Goal: Communication & Community: Answer question/provide support

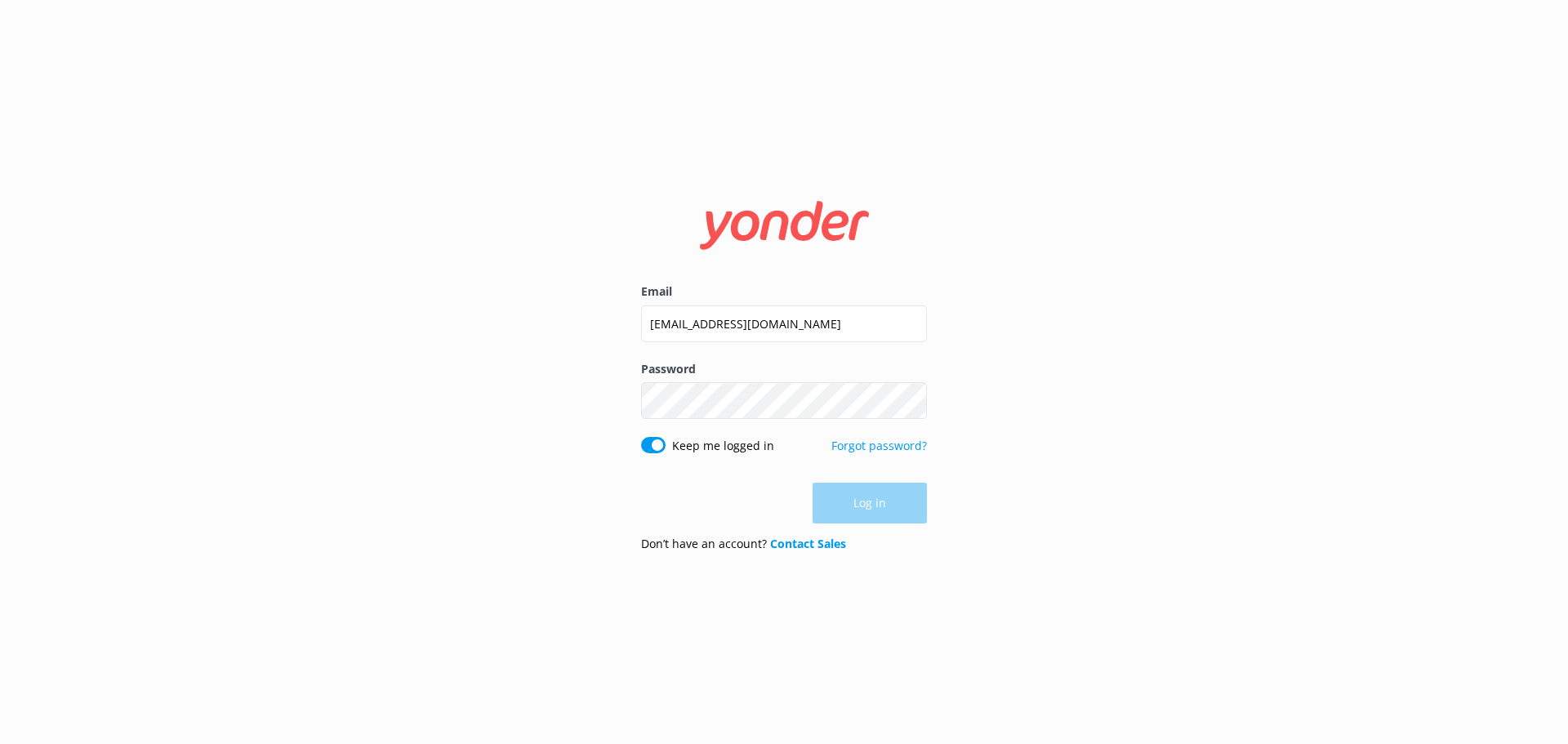
click at [837, 499] on div "Log in" at bounding box center [784, 503] width 286 height 41
drag, startPoint x: 883, startPoint y: 512, endPoint x: 889, endPoint y: 372, distance: 140.1
click at [562, 471] on div "Email [EMAIL_ADDRESS][DOMAIN_NAME] Password Show password Keep me logged in For…" at bounding box center [784, 372] width 1568 height 744
click at [822, 302] on div "Email [EMAIL_ADDRESS][DOMAIN_NAME]" at bounding box center [784, 321] width 286 height 78
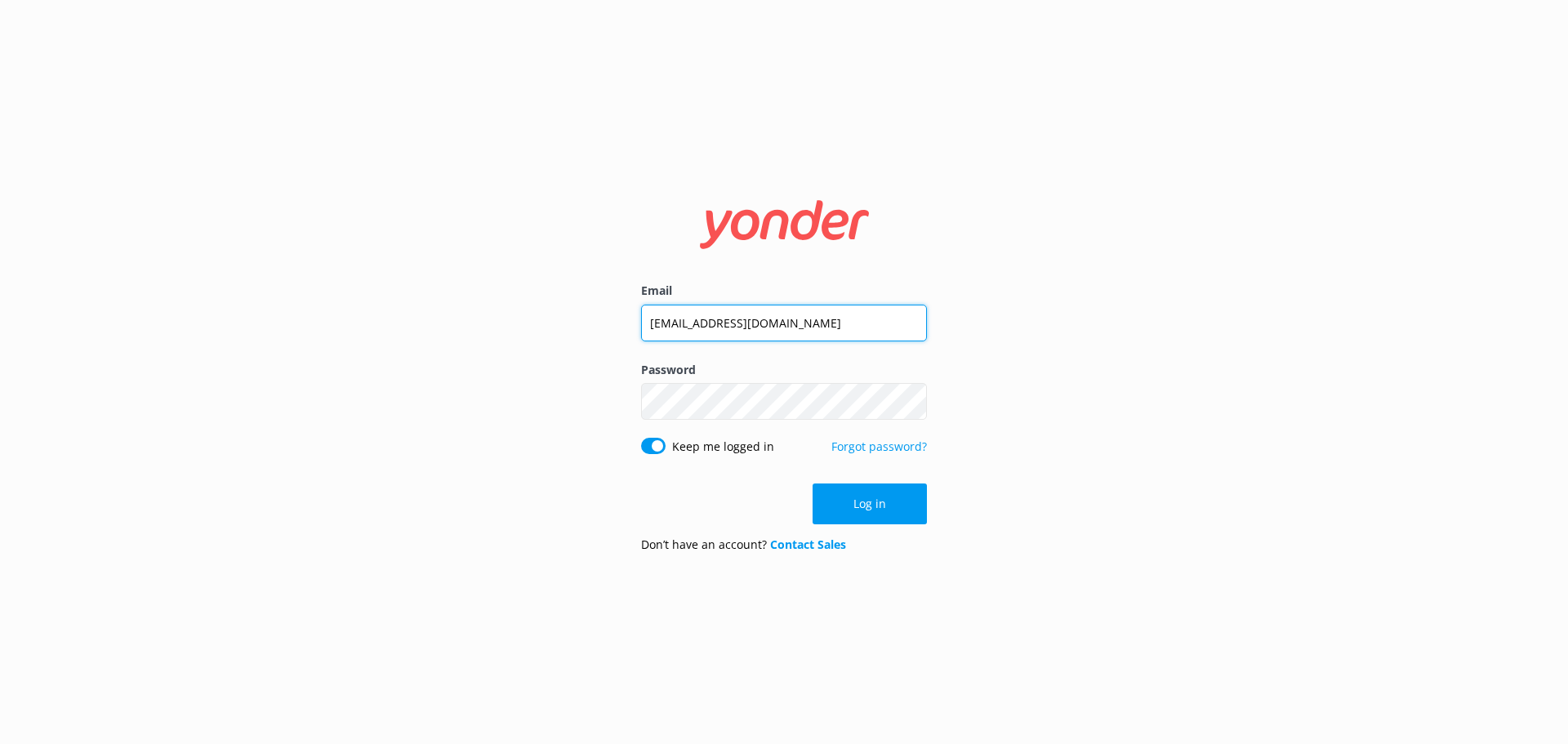
drag, startPoint x: 409, startPoint y: 331, endPoint x: 372, endPoint y: 337, distance: 37.5
click at [372, 337] on div "Email [EMAIL_ADDRESS][DOMAIN_NAME] Password Show password Keep me logged in For…" at bounding box center [784, 372] width 1568 height 744
type input "[PERSON_NAME][EMAIL_ADDRESS][DOMAIN_NAME]"
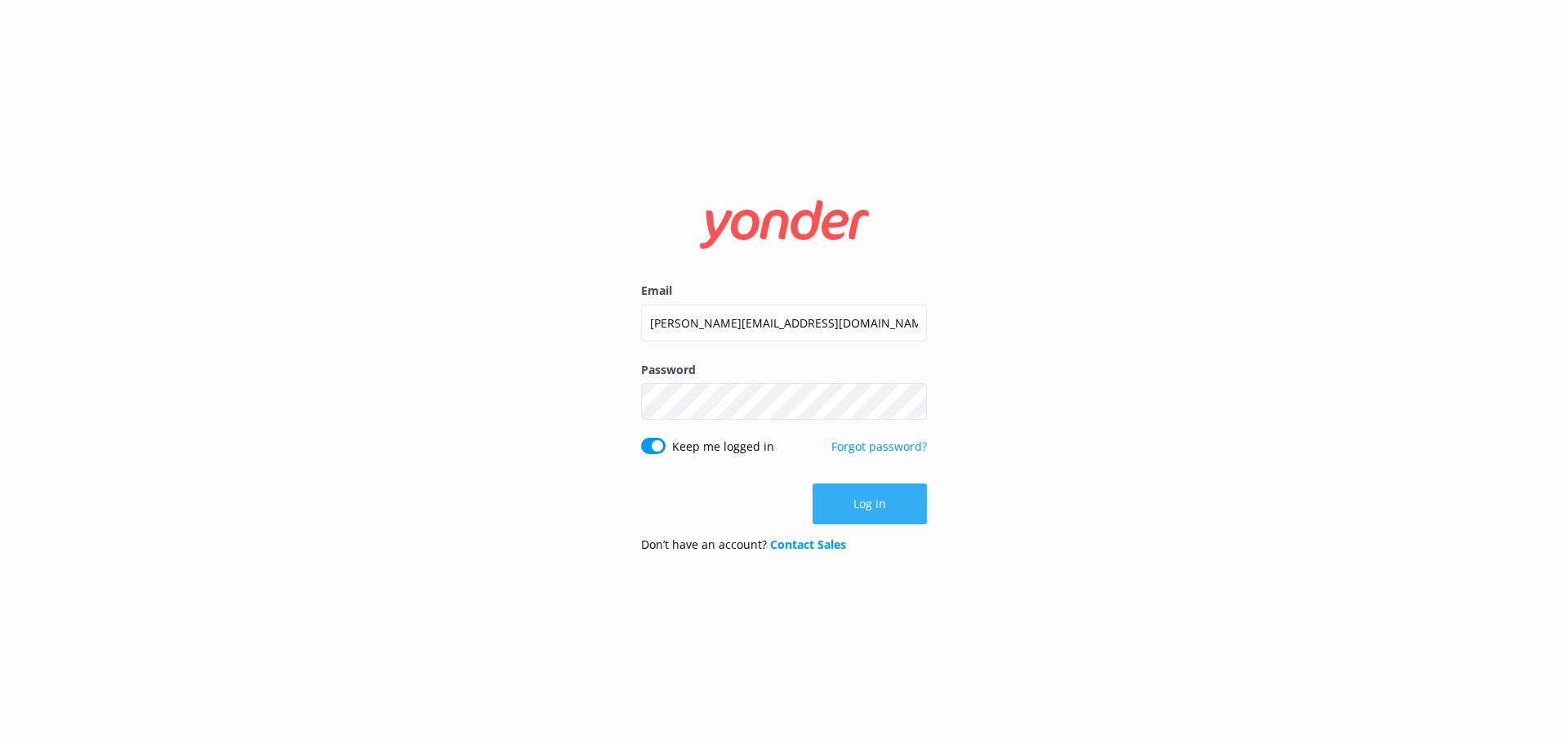
click at [897, 511] on button "Log in" at bounding box center [869, 504] width 114 height 41
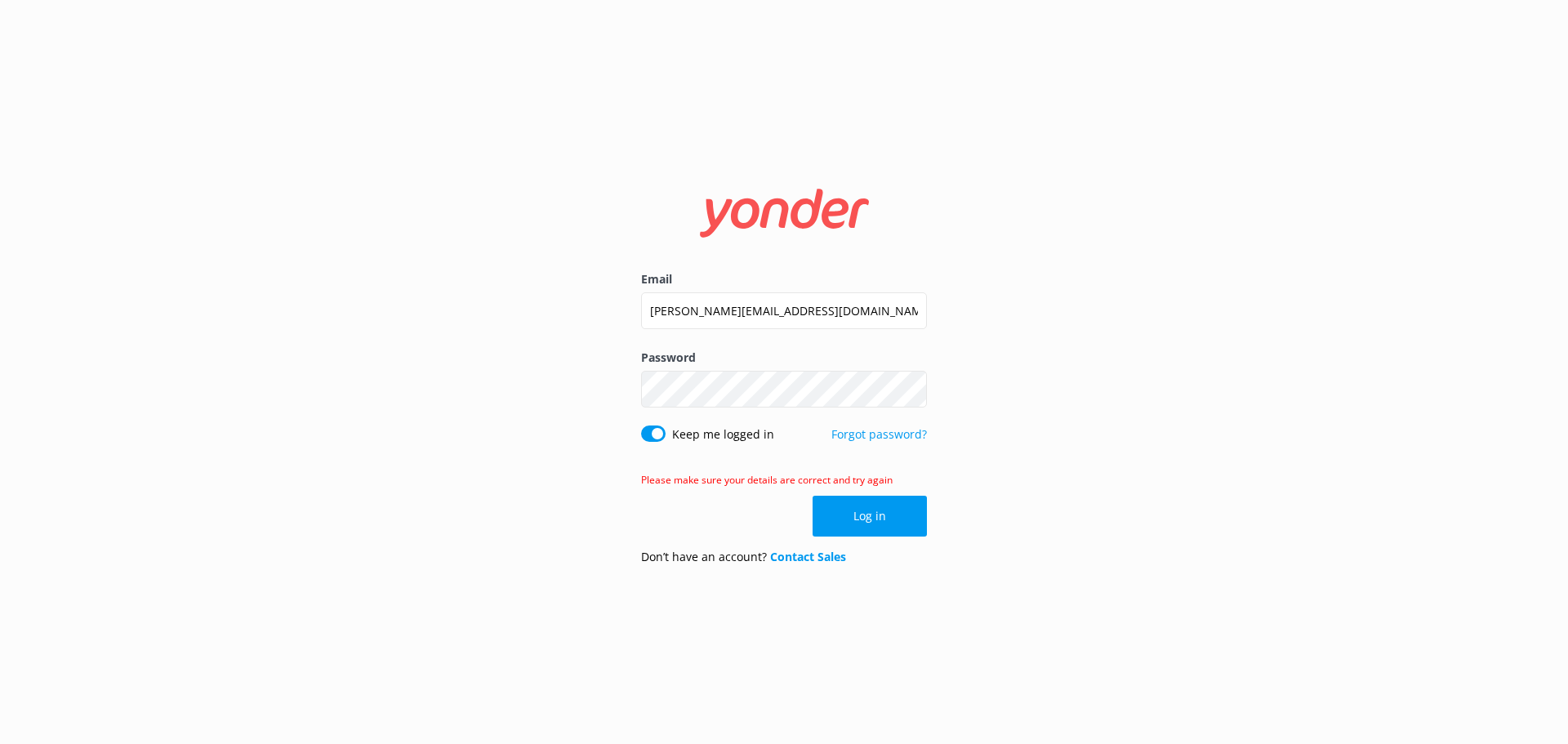
click at [1173, 397] on div "Email [PERSON_NAME][EMAIL_ADDRESS][DOMAIN_NAME] Password Show password Keep me …" at bounding box center [784, 372] width 1568 height 744
click at [323, 416] on div "Email [PERSON_NAME][EMAIL_ADDRESS][DOMAIN_NAME] Password Show password Keep me …" at bounding box center [784, 372] width 1568 height 744
click button "Log in" at bounding box center [869, 516] width 114 height 41
click at [316, 428] on div "Email [PERSON_NAME][EMAIL_ADDRESS][DOMAIN_NAME] Password Show password Keep me …" at bounding box center [784, 372] width 1568 height 744
click button "Log in" at bounding box center [869, 516] width 114 height 41
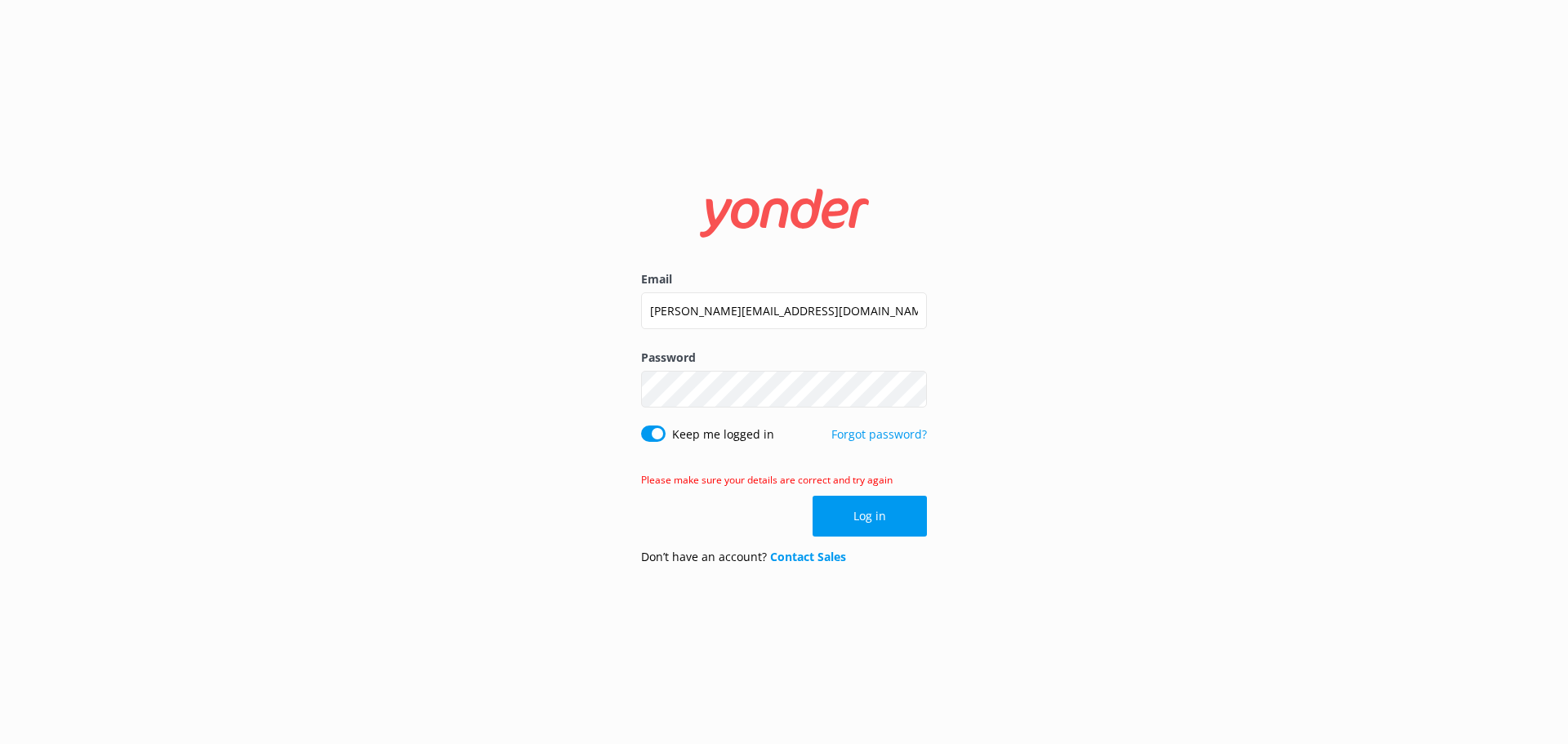
click at [1046, 349] on div "Email [PERSON_NAME][EMAIL_ADDRESS][DOMAIN_NAME] Password Show password Keep me …" at bounding box center [784, 372] width 1568 height 744
click at [865, 516] on button "Log in" at bounding box center [869, 516] width 114 height 41
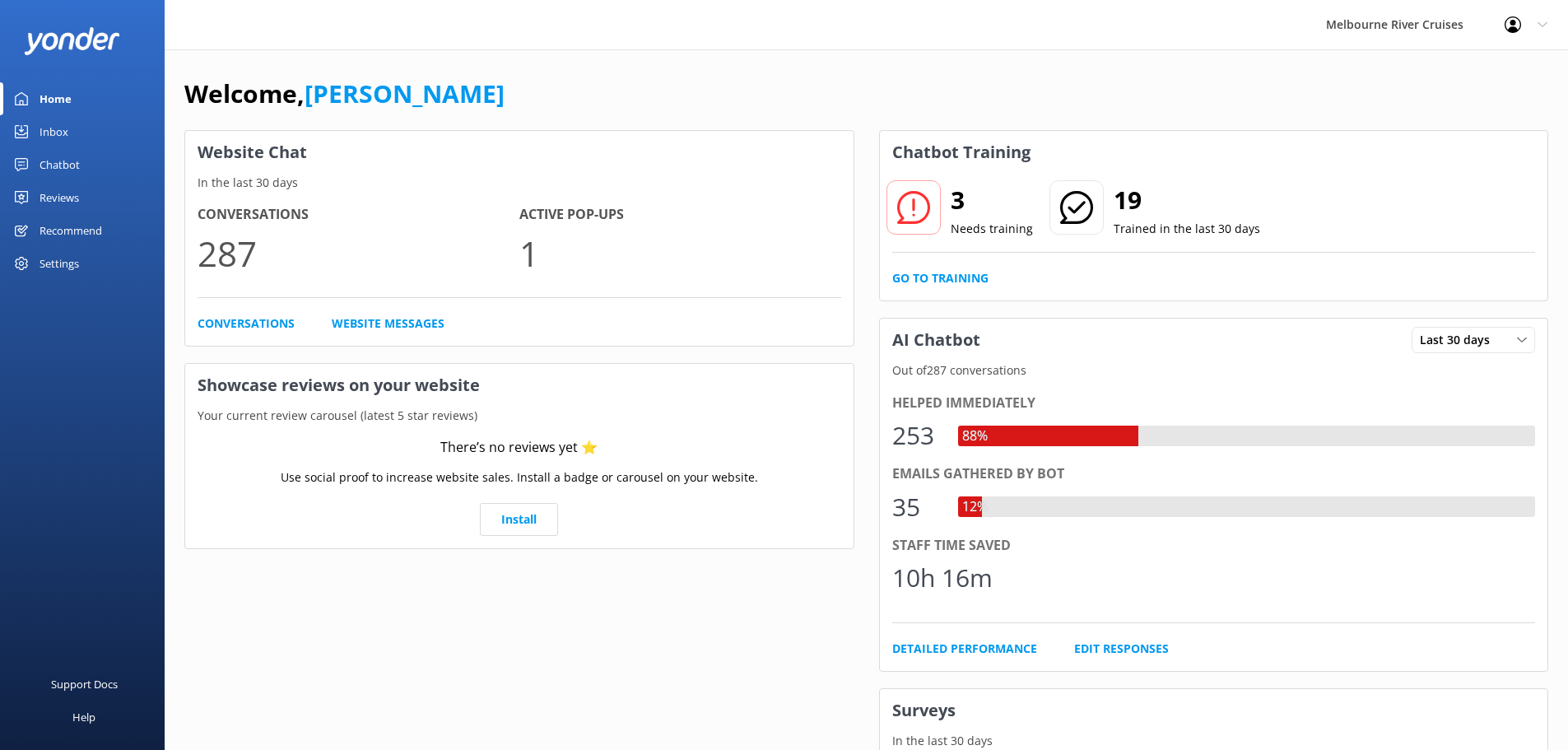
click at [64, 132] on div "Inbox" at bounding box center [54, 131] width 29 height 33
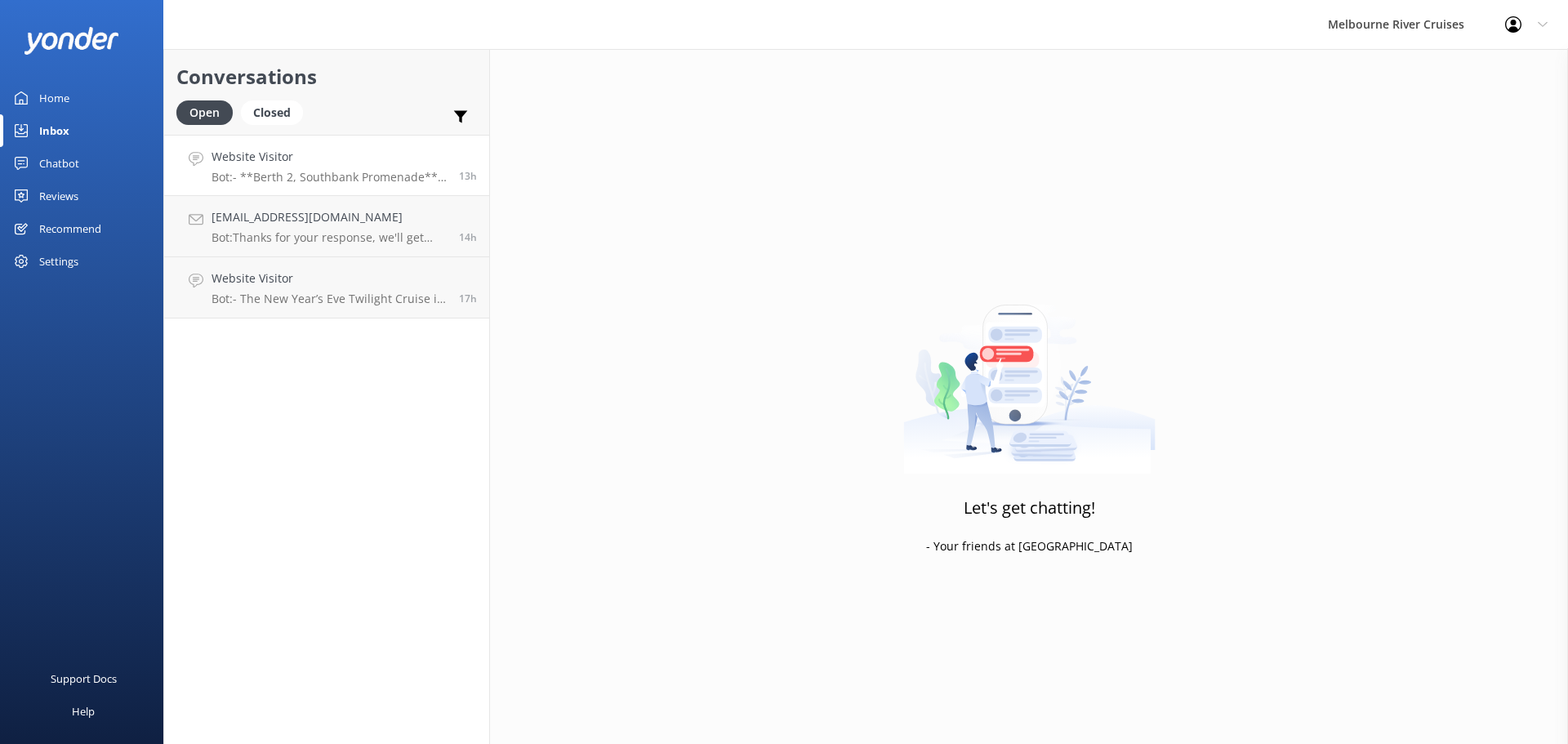
click at [356, 155] on h4 "Website Visitor" at bounding box center [329, 157] width 235 height 18
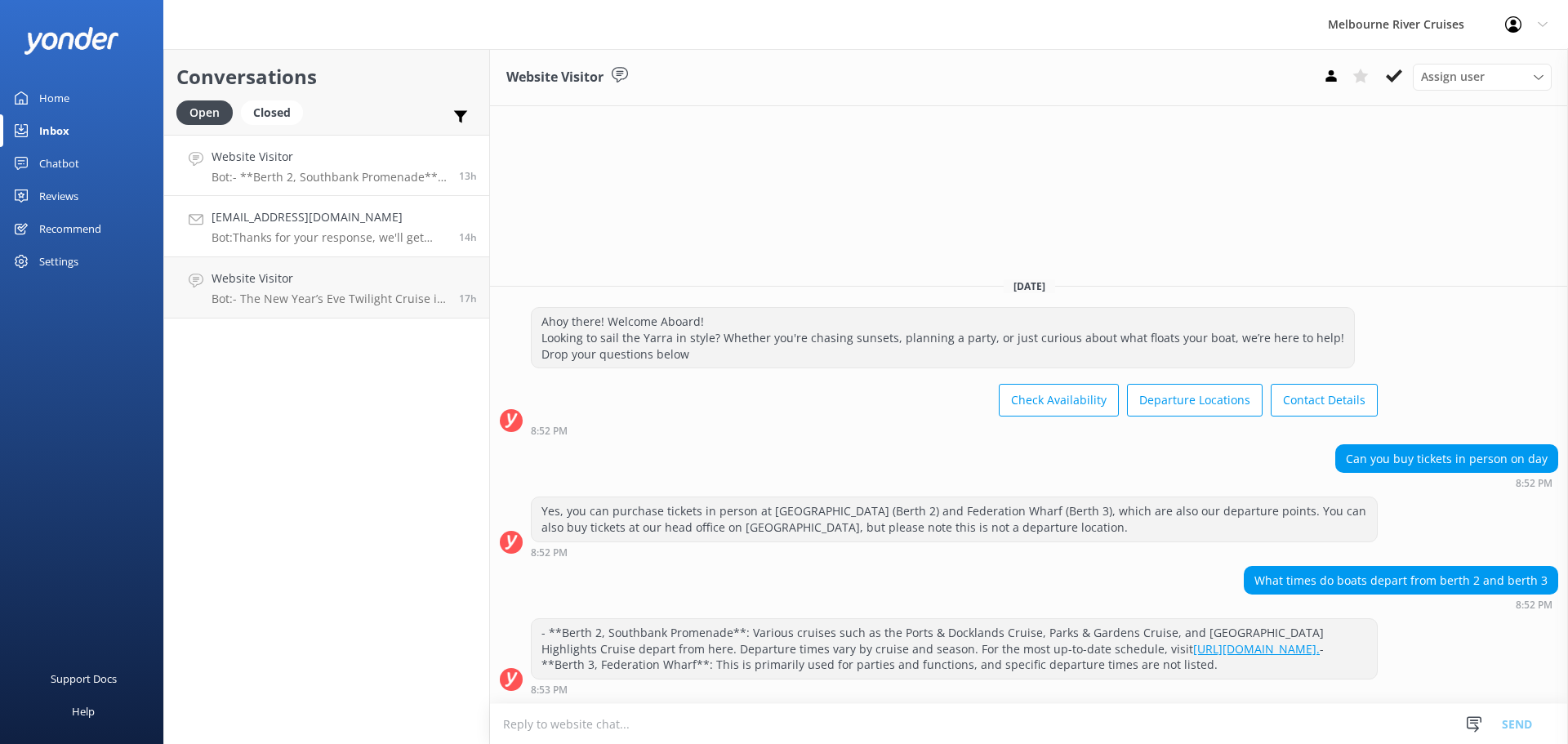
click at [306, 251] on link "[EMAIL_ADDRESS][DOMAIN_NAME] Bot: Thanks for your response, we'll get back to y…" at bounding box center [326, 226] width 325 height 61
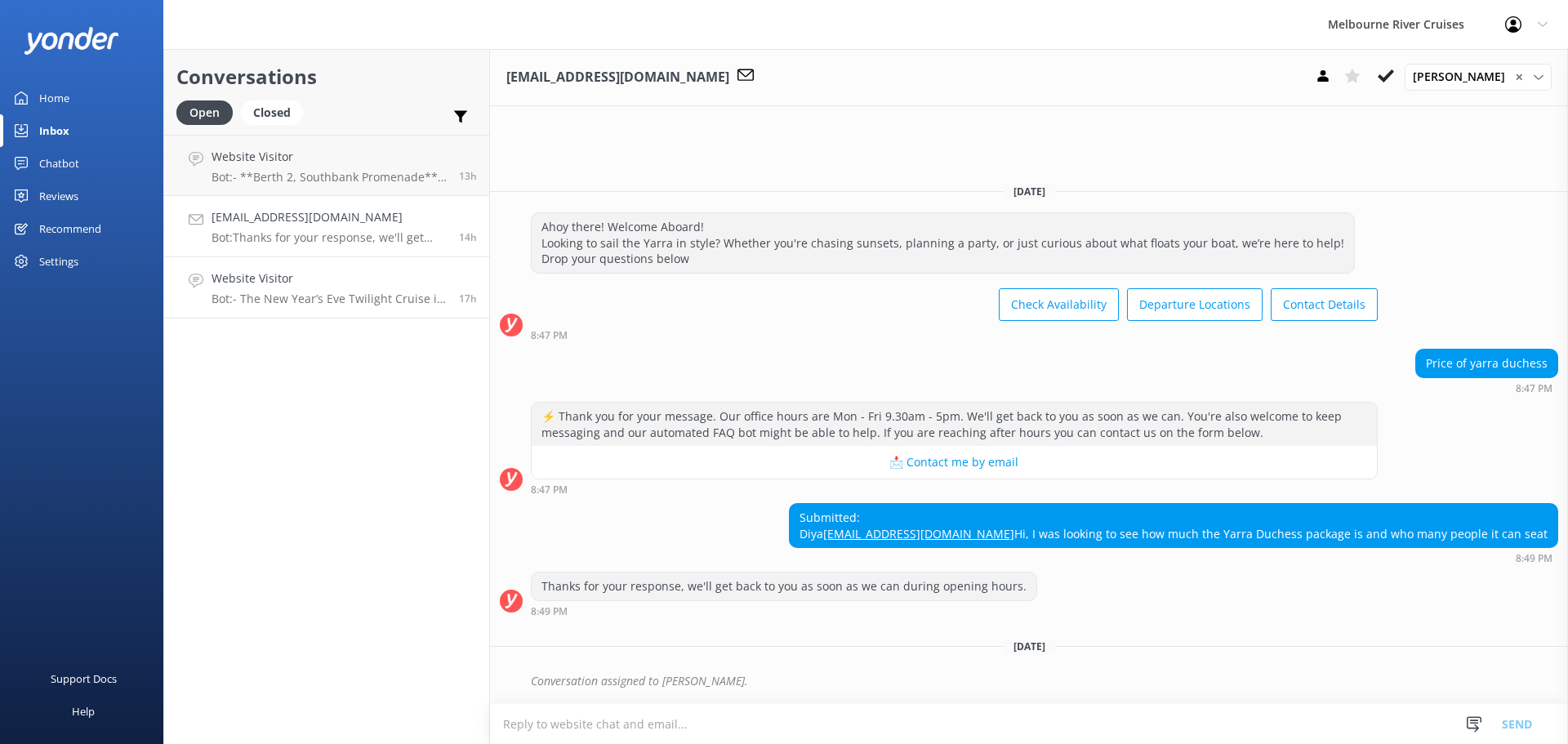
click at [319, 274] on h4 "Website Visitor" at bounding box center [329, 279] width 235 height 18
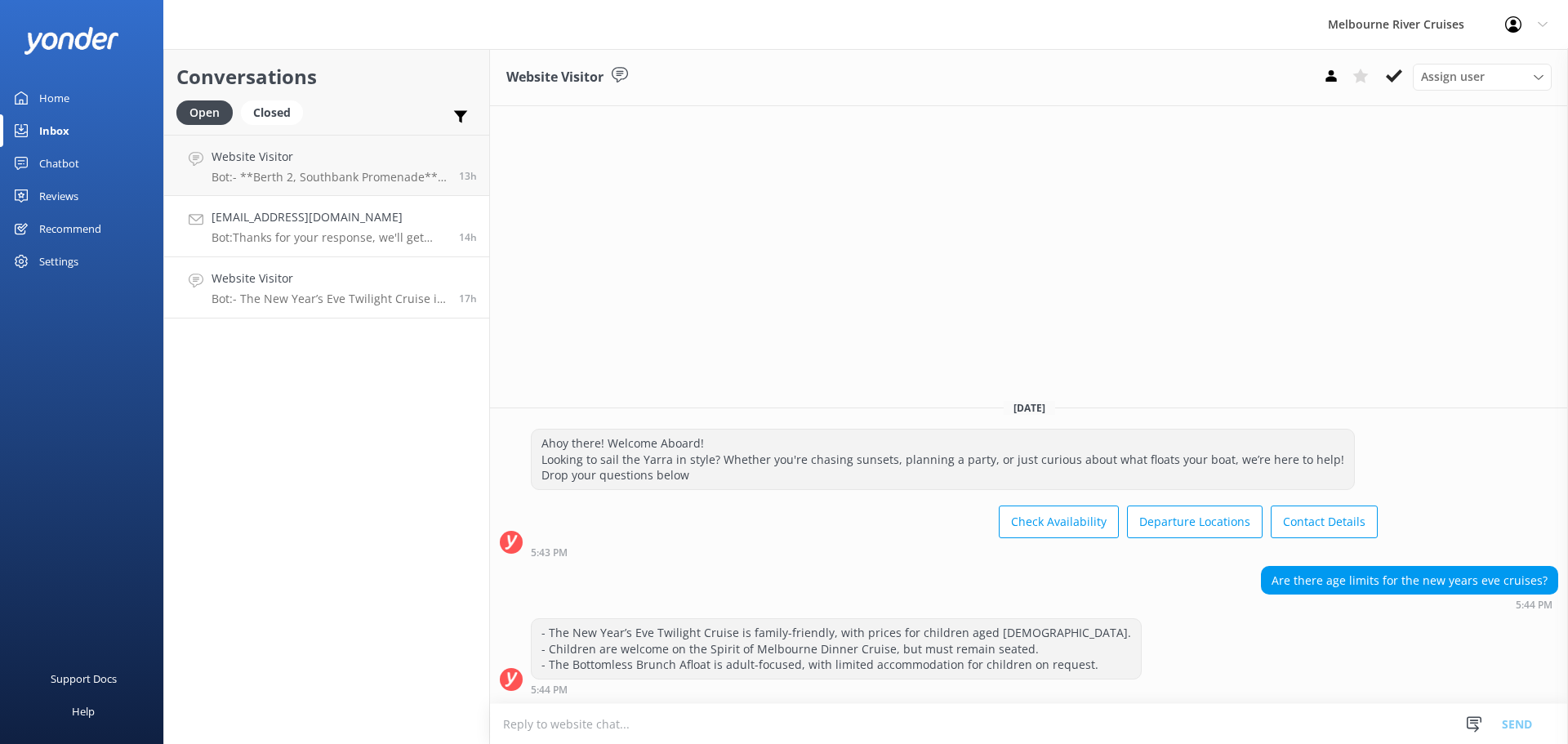
click at [319, 225] on h4 "[EMAIL_ADDRESS][DOMAIN_NAME]" at bounding box center [329, 217] width 235 height 18
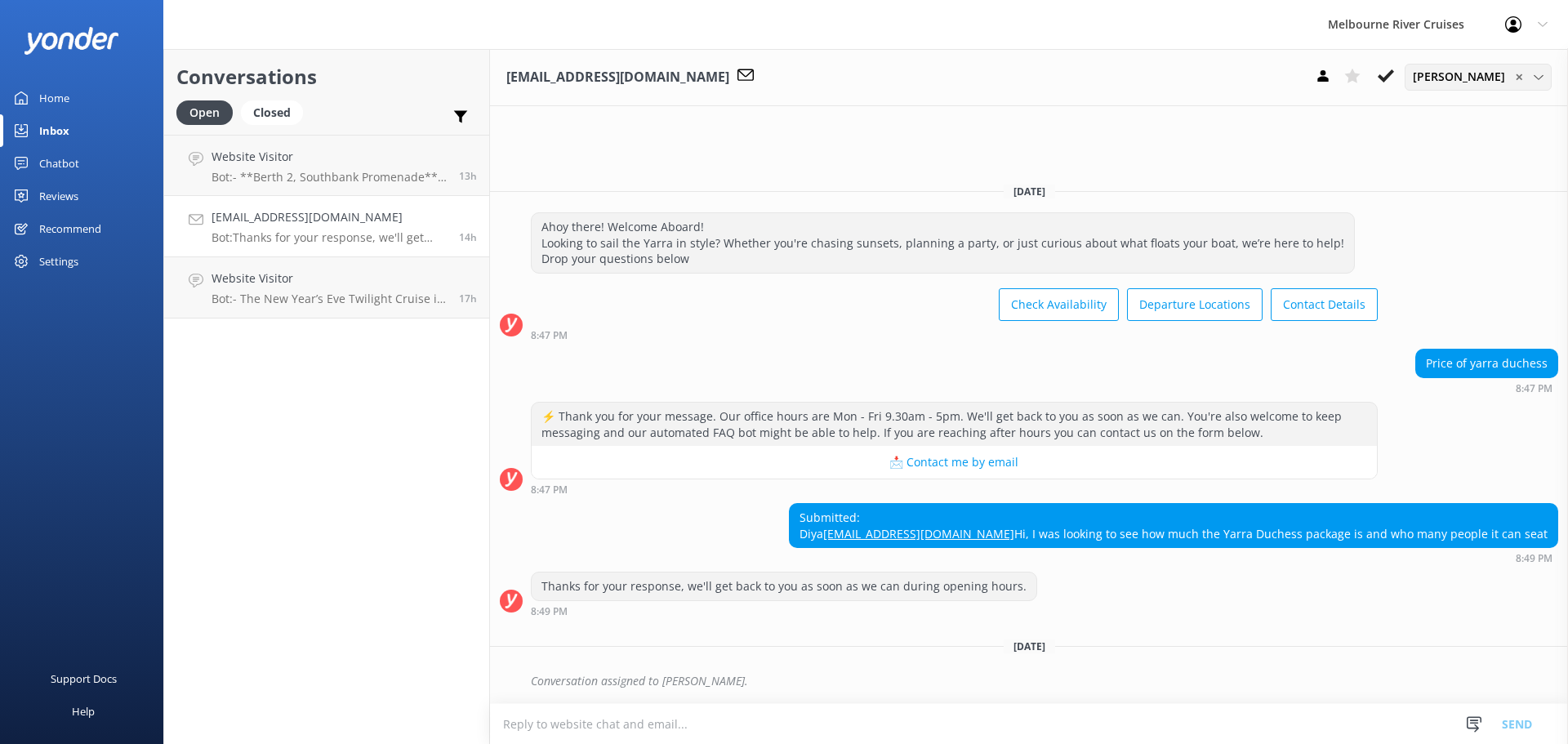
click at [1471, 80] on span "[PERSON_NAME]" at bounding box center [1464, 77] width 102 height 18
click at [1491, 242] on div "[PERSON_NAME]" at bounding box center [1452, 243] width 78 height 17
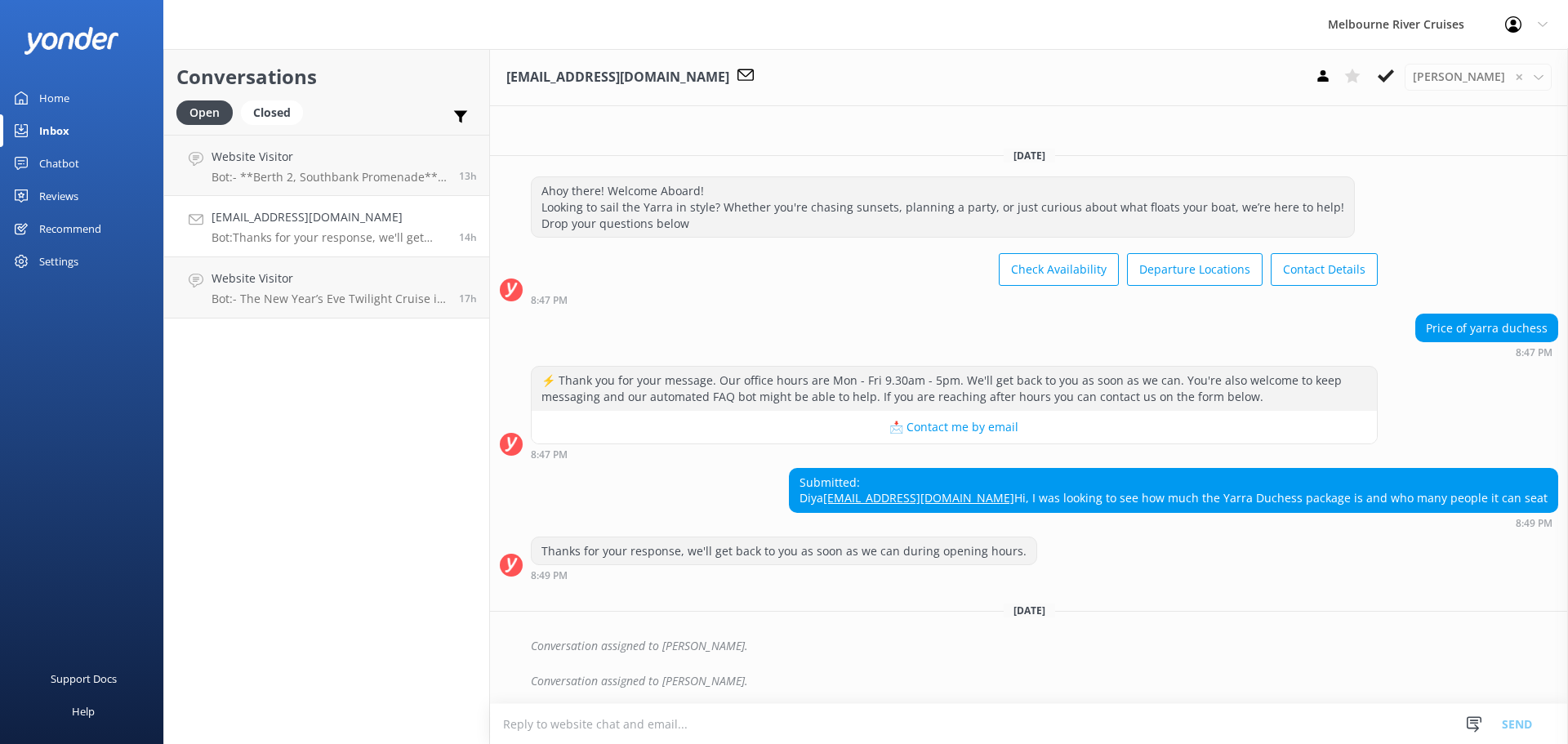
scroll to position [4, 0]
click at [301, 267] on link "Website Visitor Bot: - The New Year’s Eve Twilight Cruise is family-friendly, w…" at bounding box center [326, 287] width 325 height 61
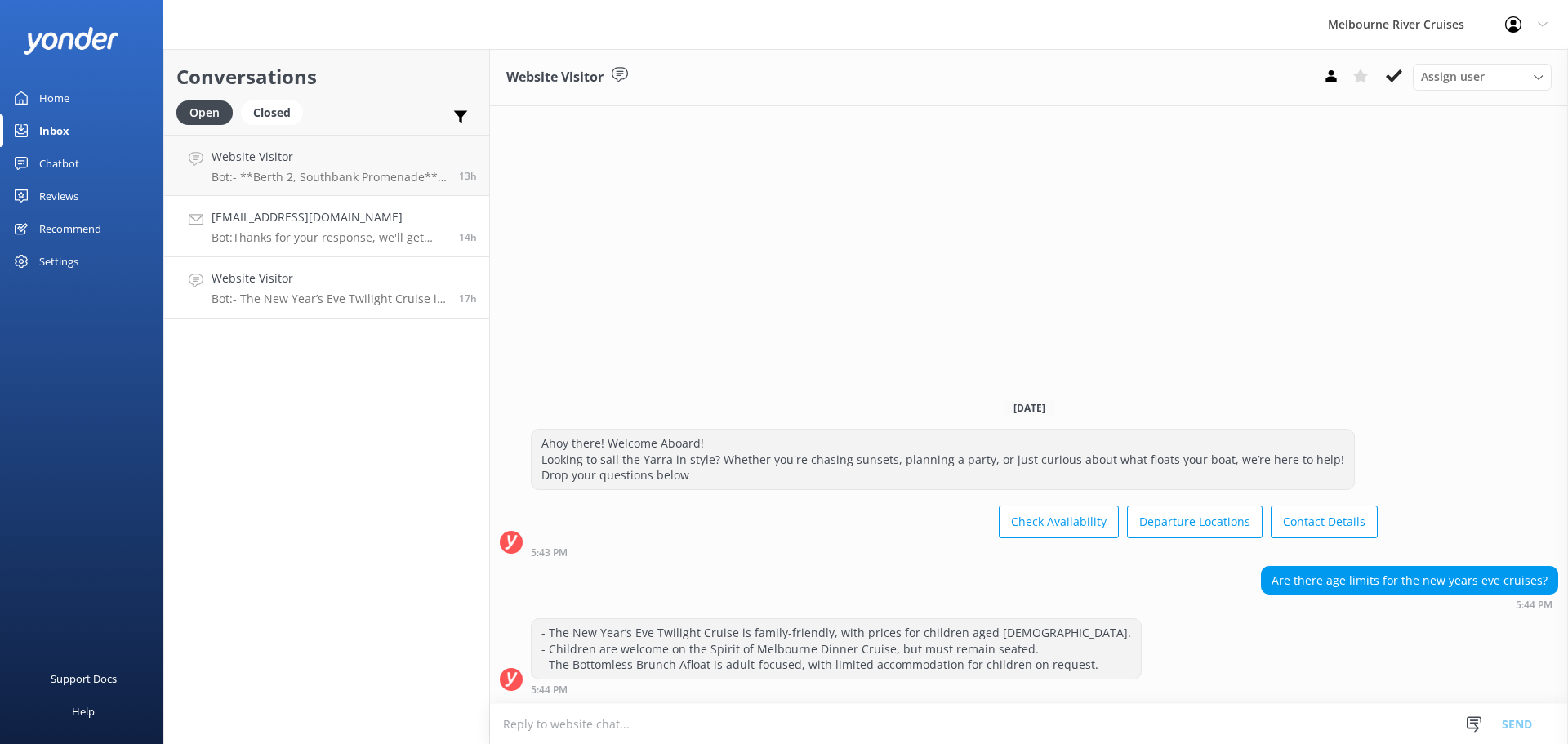
click at [392, 223] on h4 "[EMAIL_ADDRESS][DOMAIN_NAME]" at bounding box center [329, 217] width 235 height 18
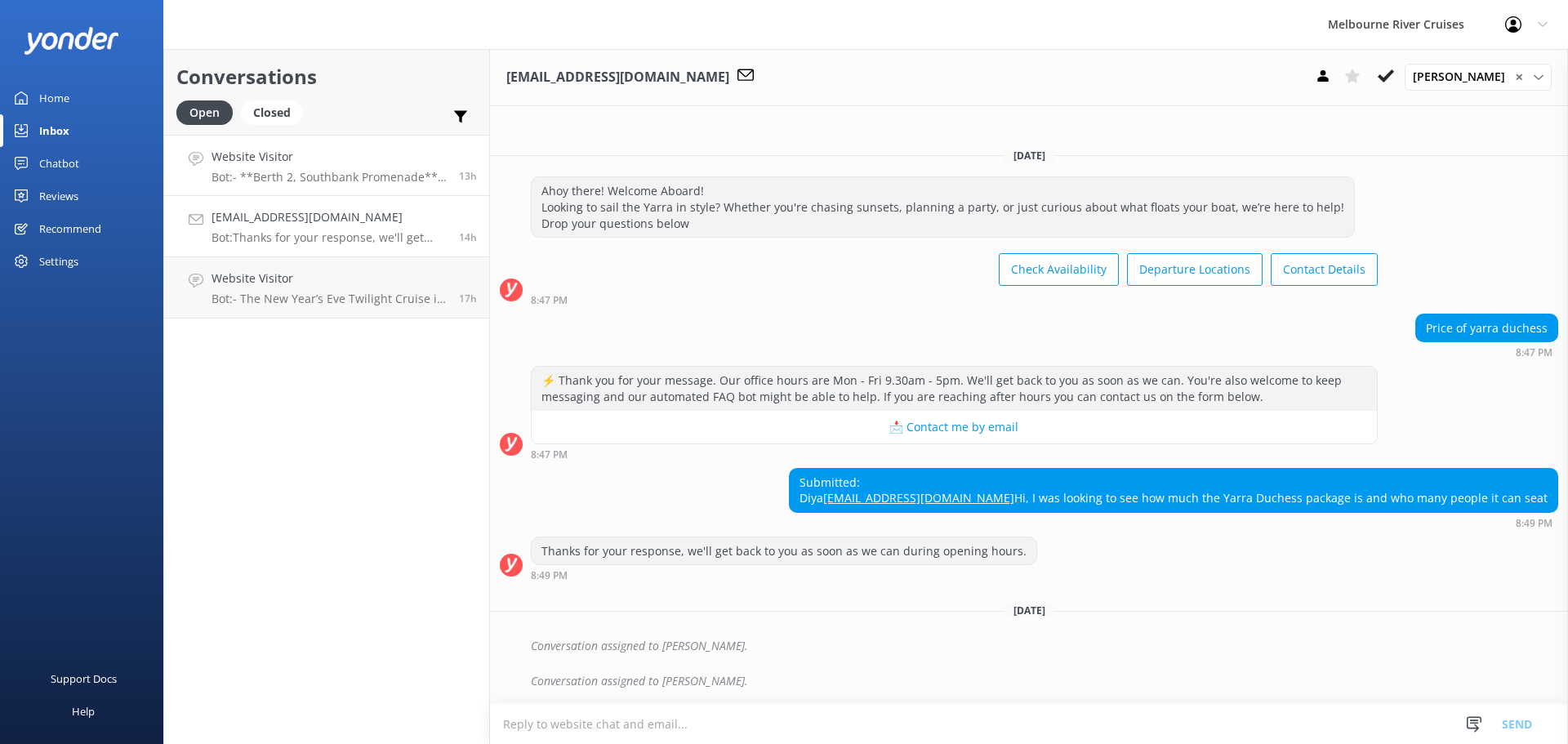
click at [353, 172] on p "Bot: - **Berth 2, Southbank Promenade**: Various cruises such as the Ports & Do…" at bounding box center [329, 177] width 235 height 15
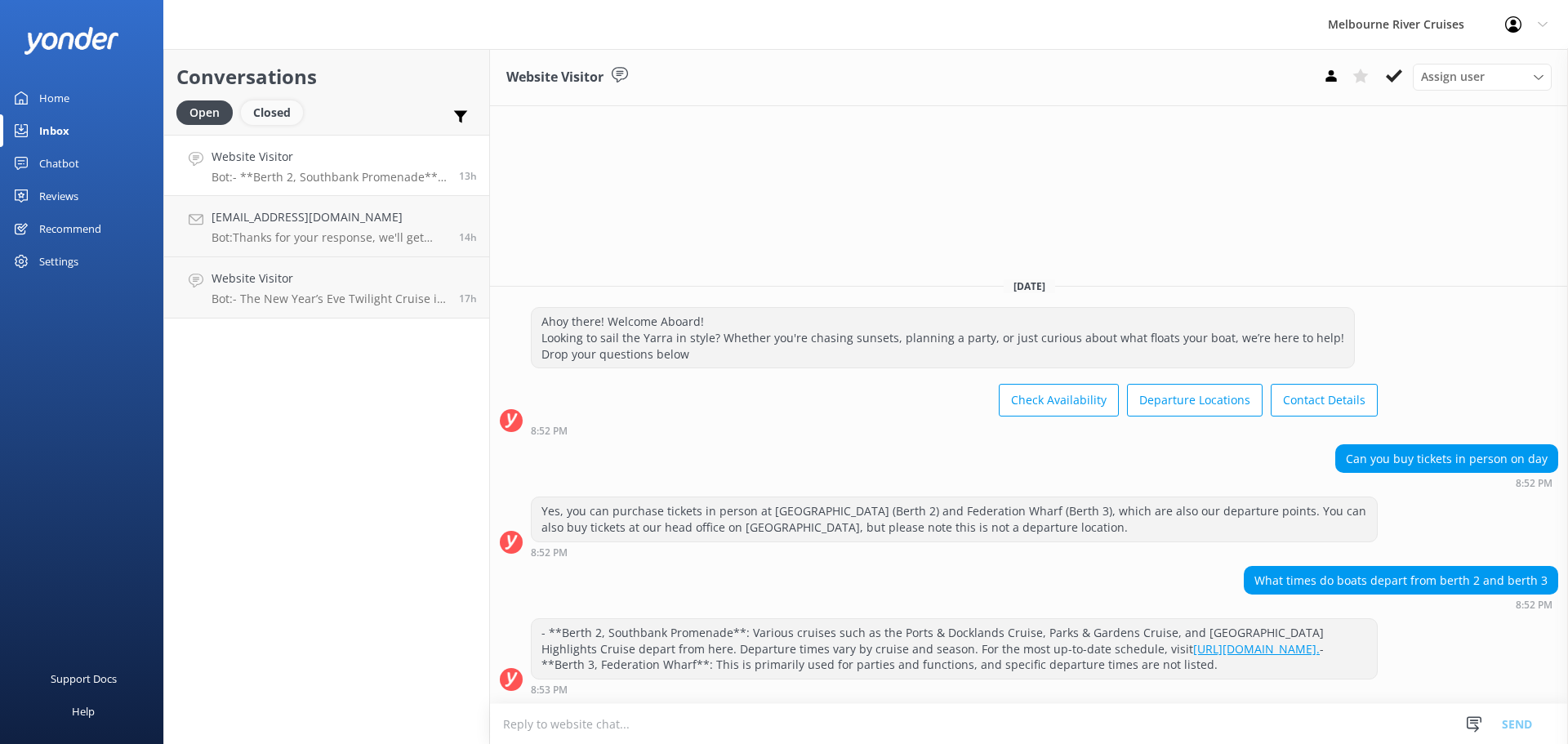
click at [286, 107] on div "Closed" at bounding box center [272, 112] width 62 height 24
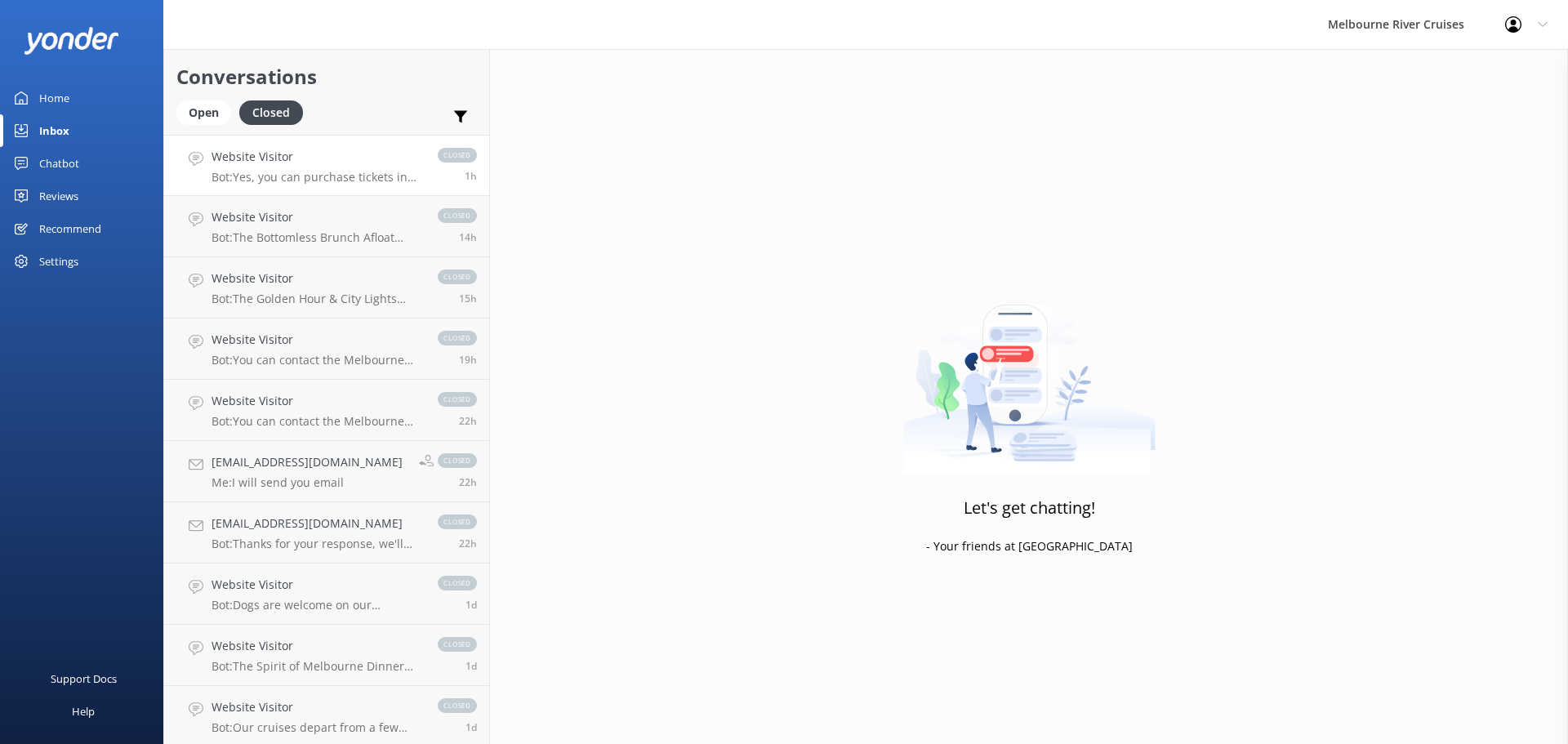
click at [369, 171] on p "Bot: Yes, you can purchase tickets in person at [GEOGRAPHIC_DATA] (Berth 2) and…" at bounding box center [316, 177] width 210 height 15
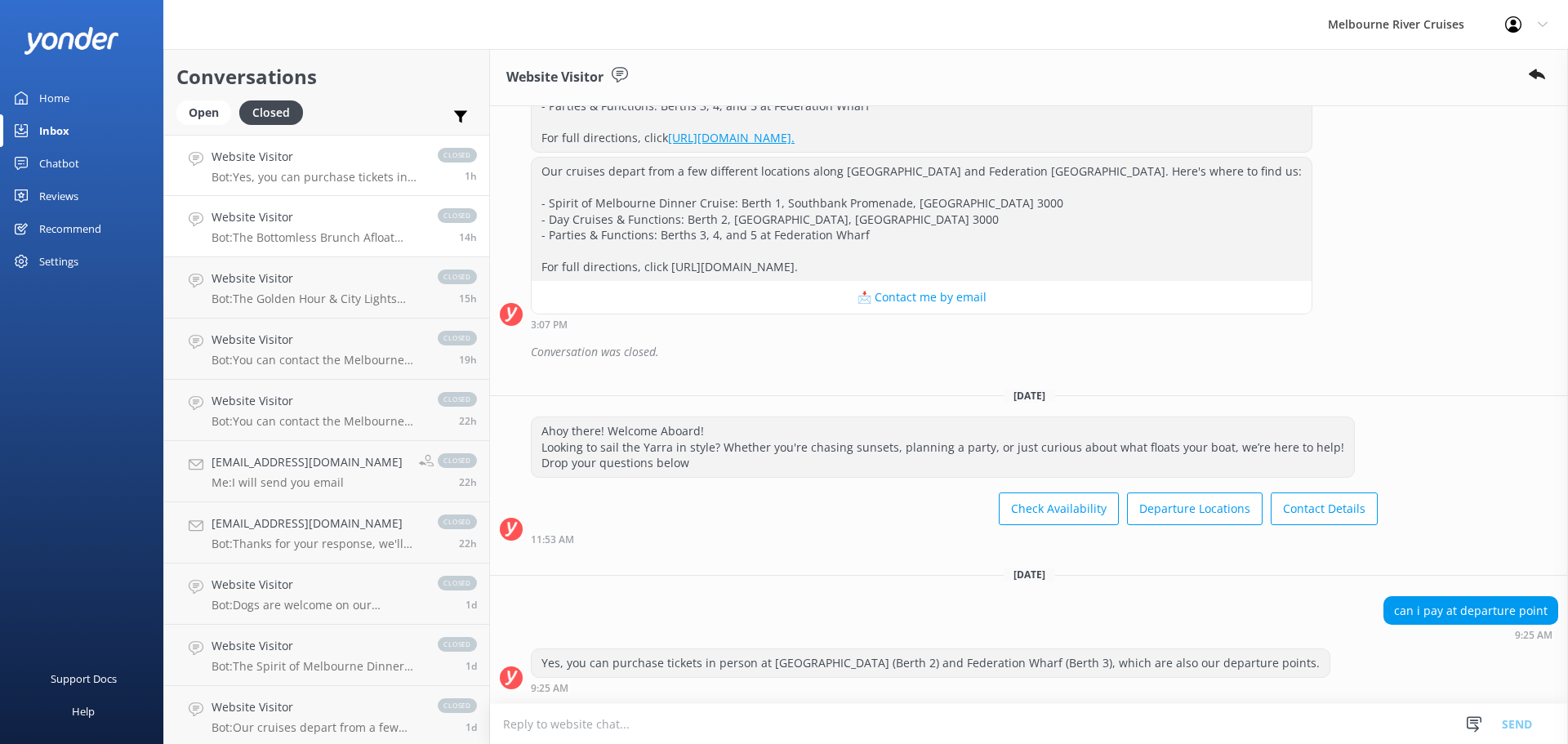
scroll to position [681, 0]
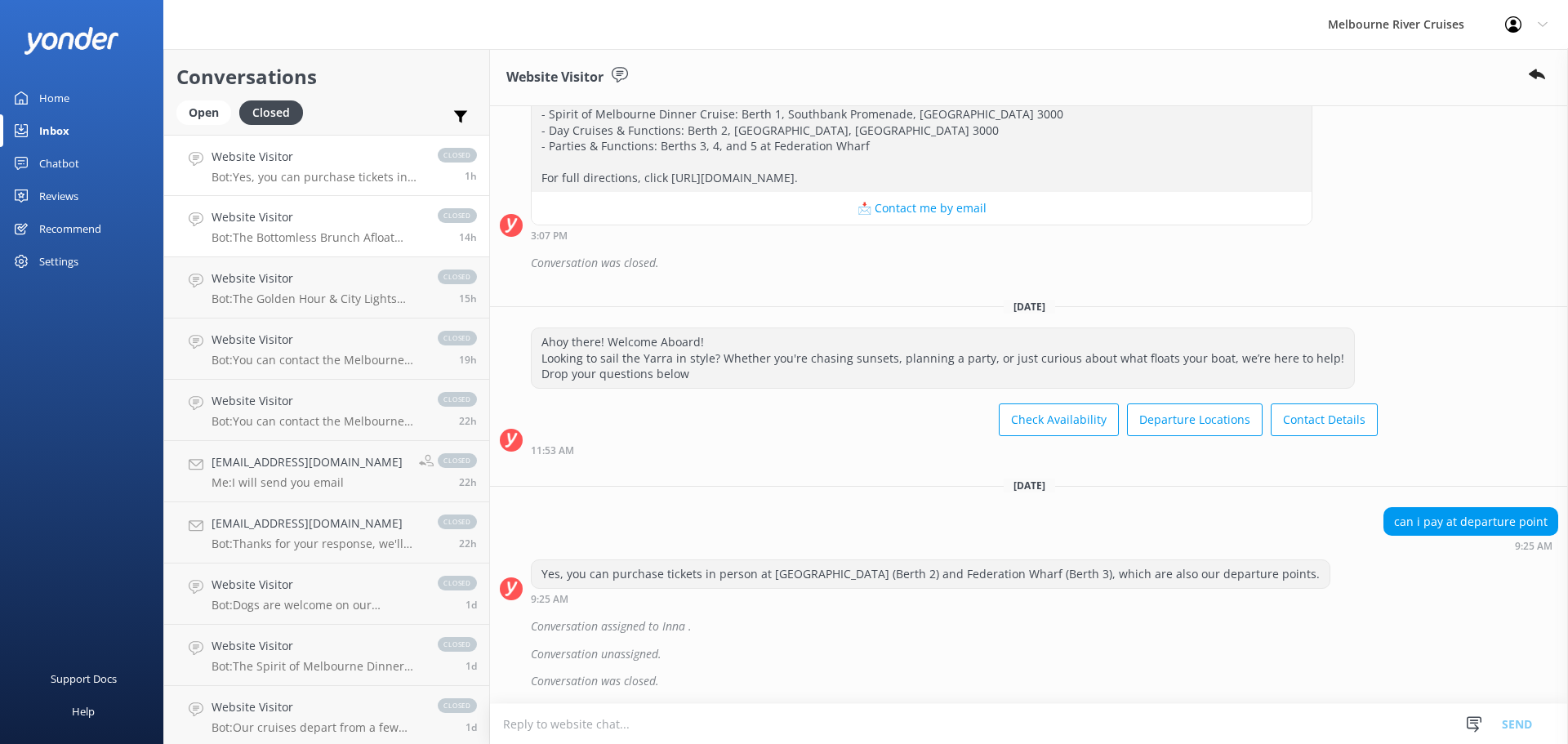
click at [359, 242] on p "Bot: The Bottomless Brunch Afloat Brunch Cruise menu features fresh local produ…" at bounding box center [316, 238] width 210 height 15
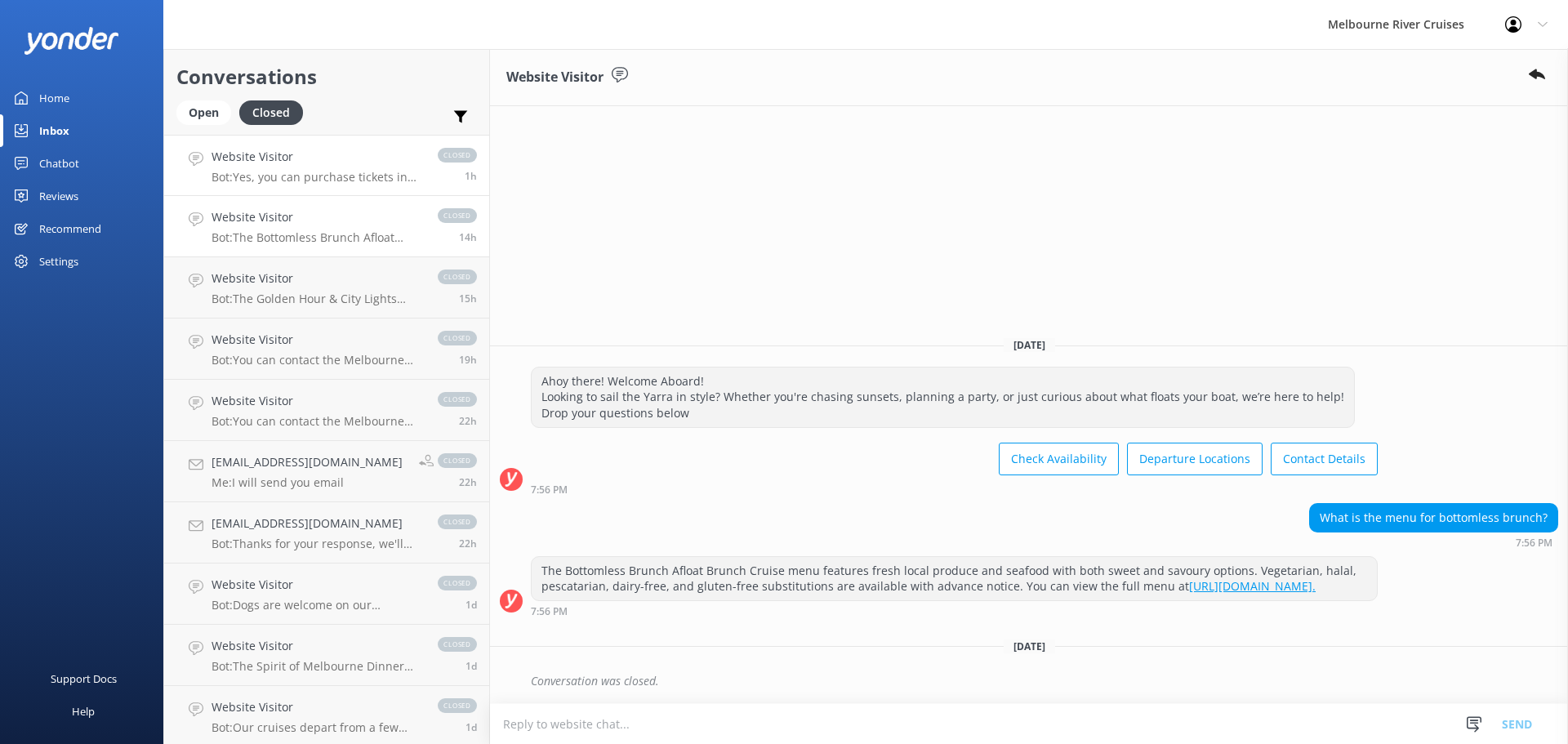
click at [362, 179] on p "Bot: Yes, you can purchase tickets in person at [GEOGRAPHIC_DATA] (Berth 2) and…" at bounding box center [316, 177] width 210 height 15
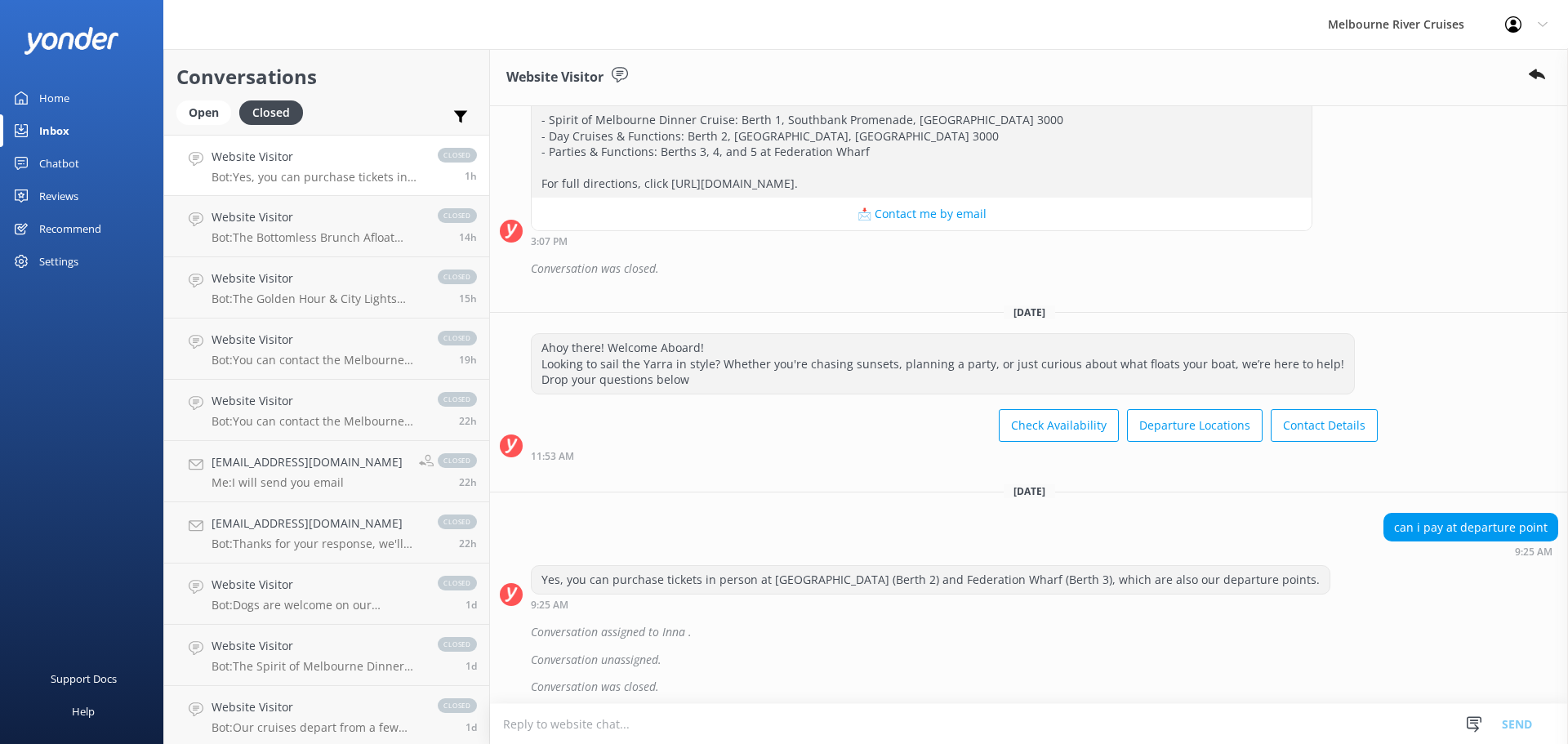
scroll to position [681, 0]
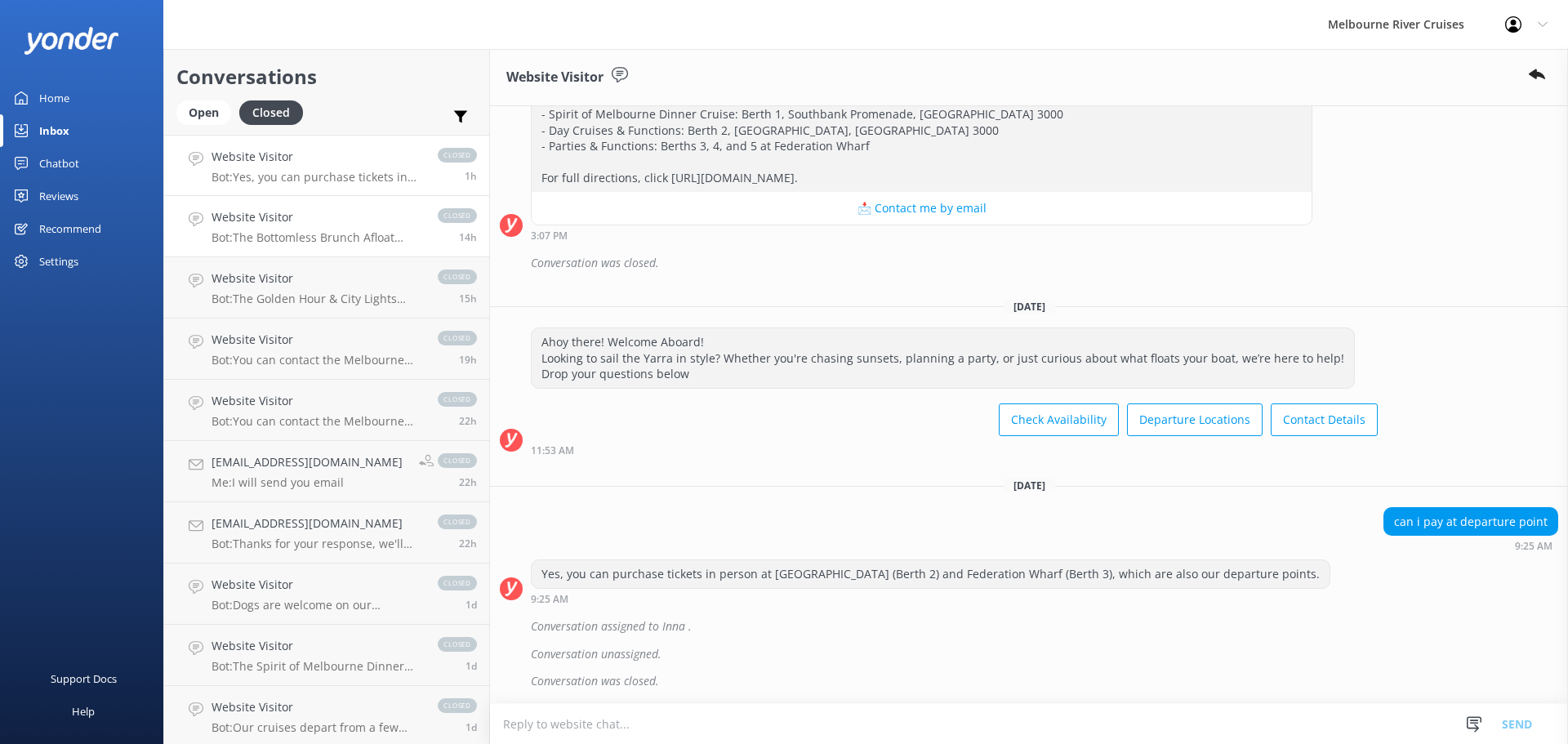
click at [350, 231] on p "Bot: The Bottomless Brunch Afloat Brunch Cruise menu features fresh local produ…" at bounding box center [316, 238] width 210 height 15
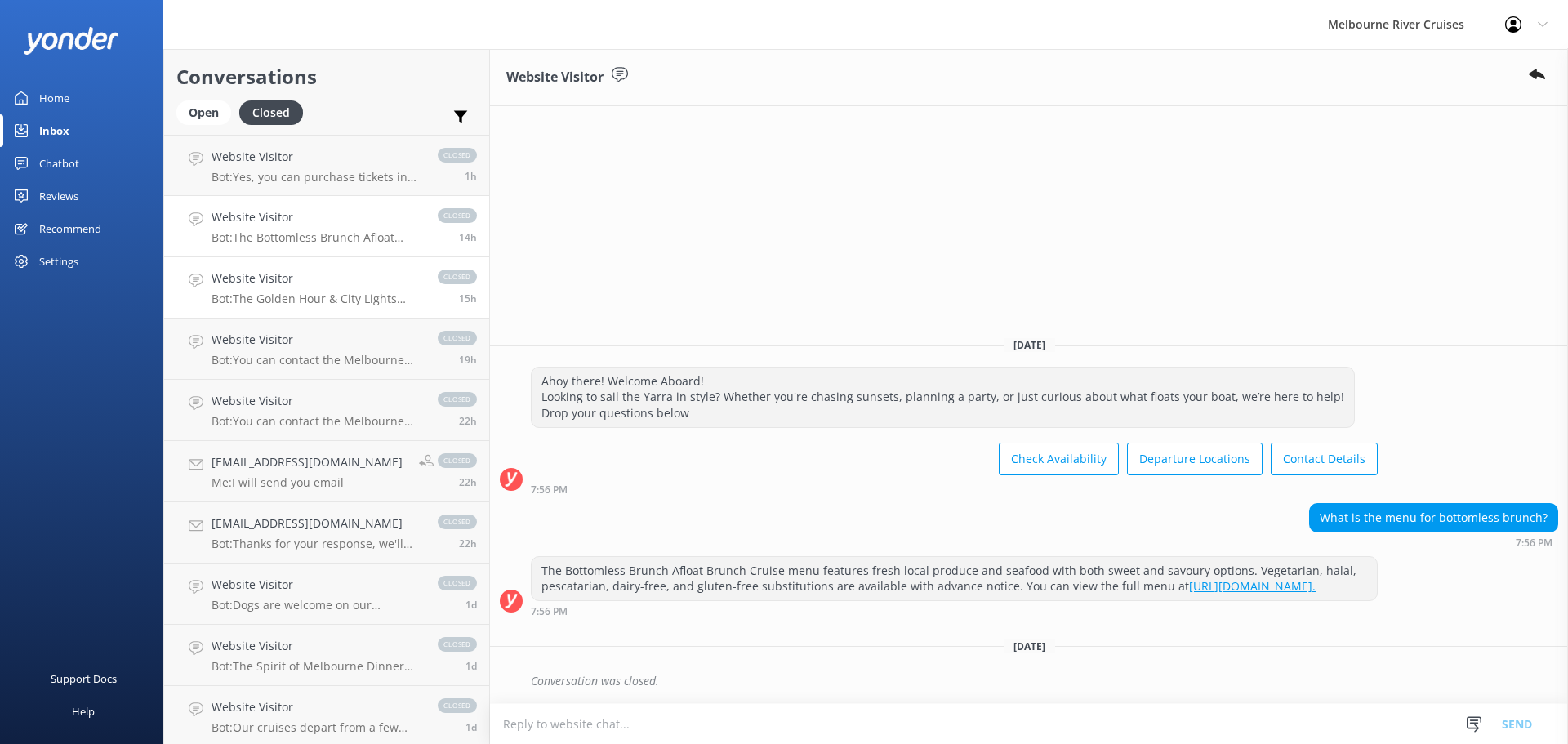
click at [316, 264] on link "Website Visitor Bot: The Golden Hour & City Lights Cruise is a 1.5-hour evening…" at bounding box center [326, 287] width 325 height 61
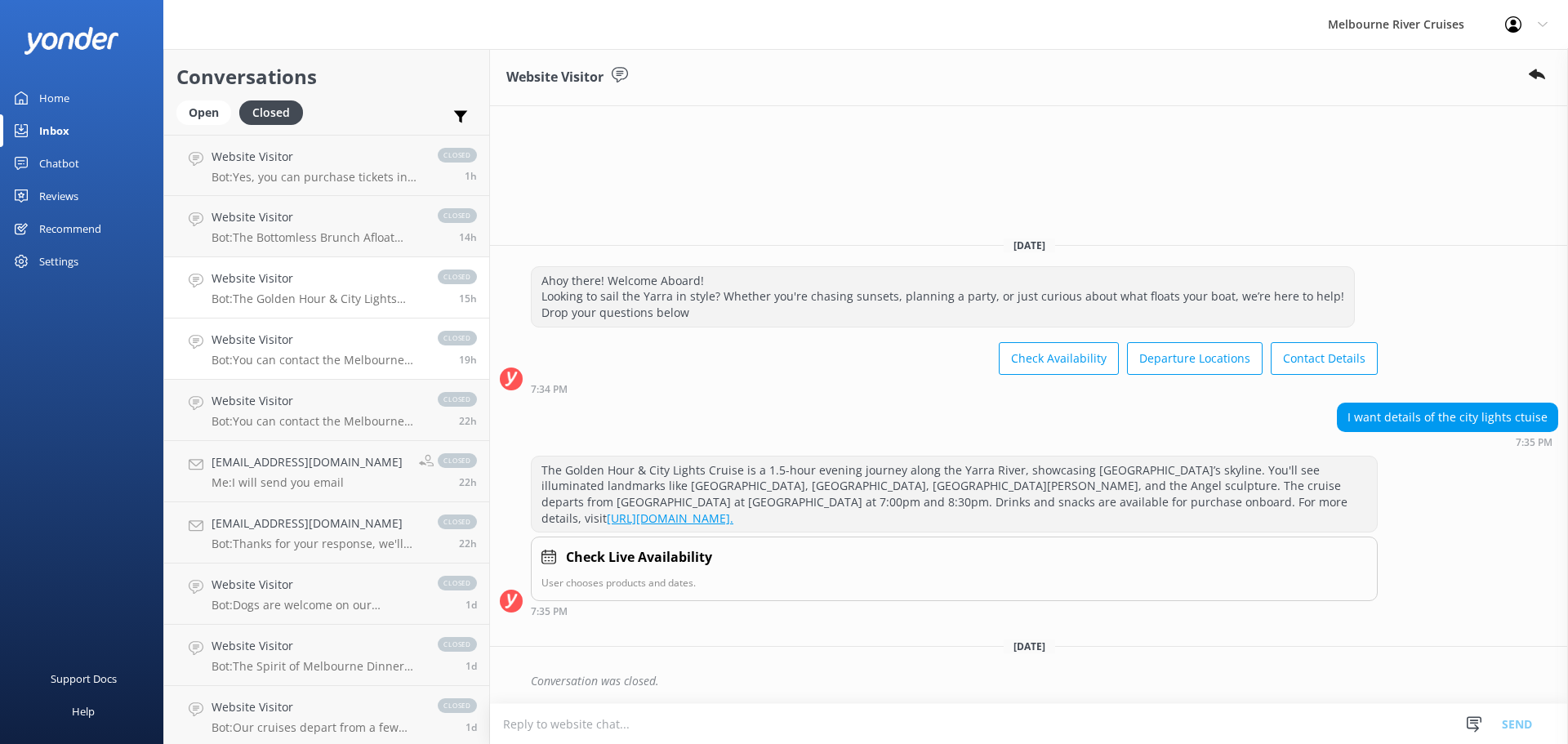
click at [291, 331] on h4 "Website Visitor" at bounding box center [316, 340] width 210 height 18
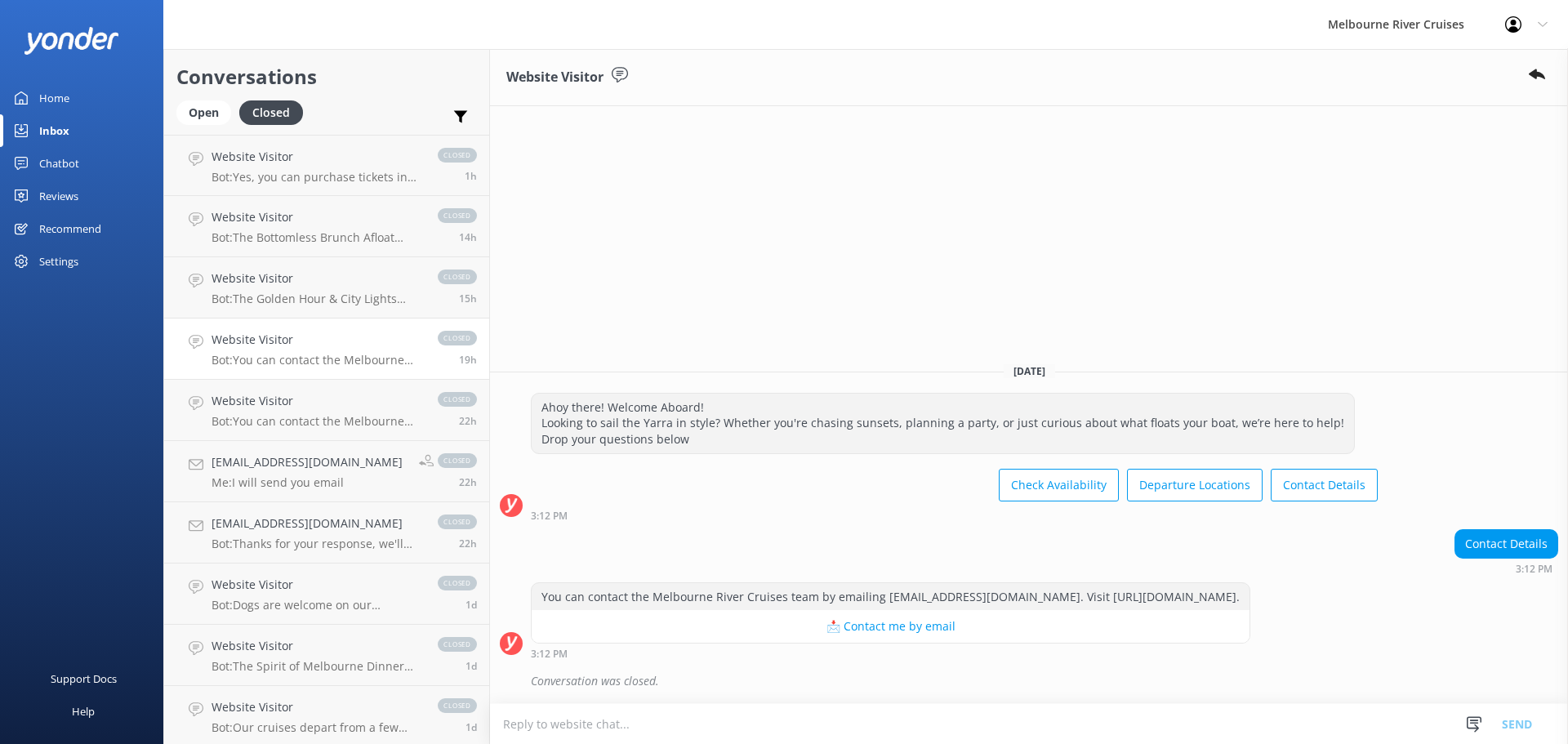
click at [297, 350] on div "Website Visitor Bot: You can contact the Melbourne River Cruises team by emaili…" at bounding box center [316, 348] width 210 height 36
click at [333, 406] on h4 "Website Visitor" at bounding box center [316, 401] width 210 height 18
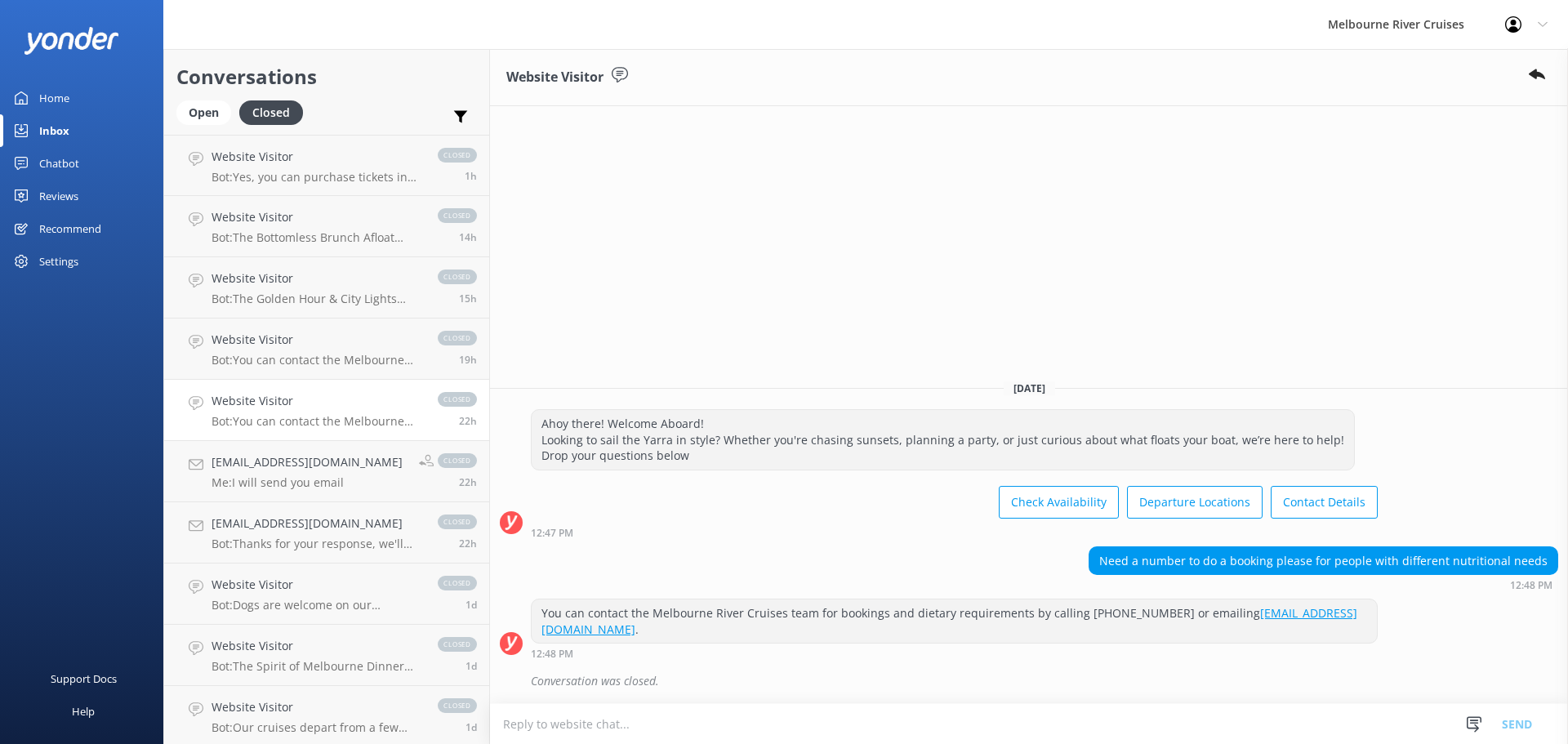
click at [321, 421] on p "Bot: You can contact the Melbourne River Cruises team for bookings and dietary …" at bounding box center [316, 422] width 210 height 15
click at [320, 482] on p "Me: I will send you email" at bounding box center [306, 483] width 191 height 15
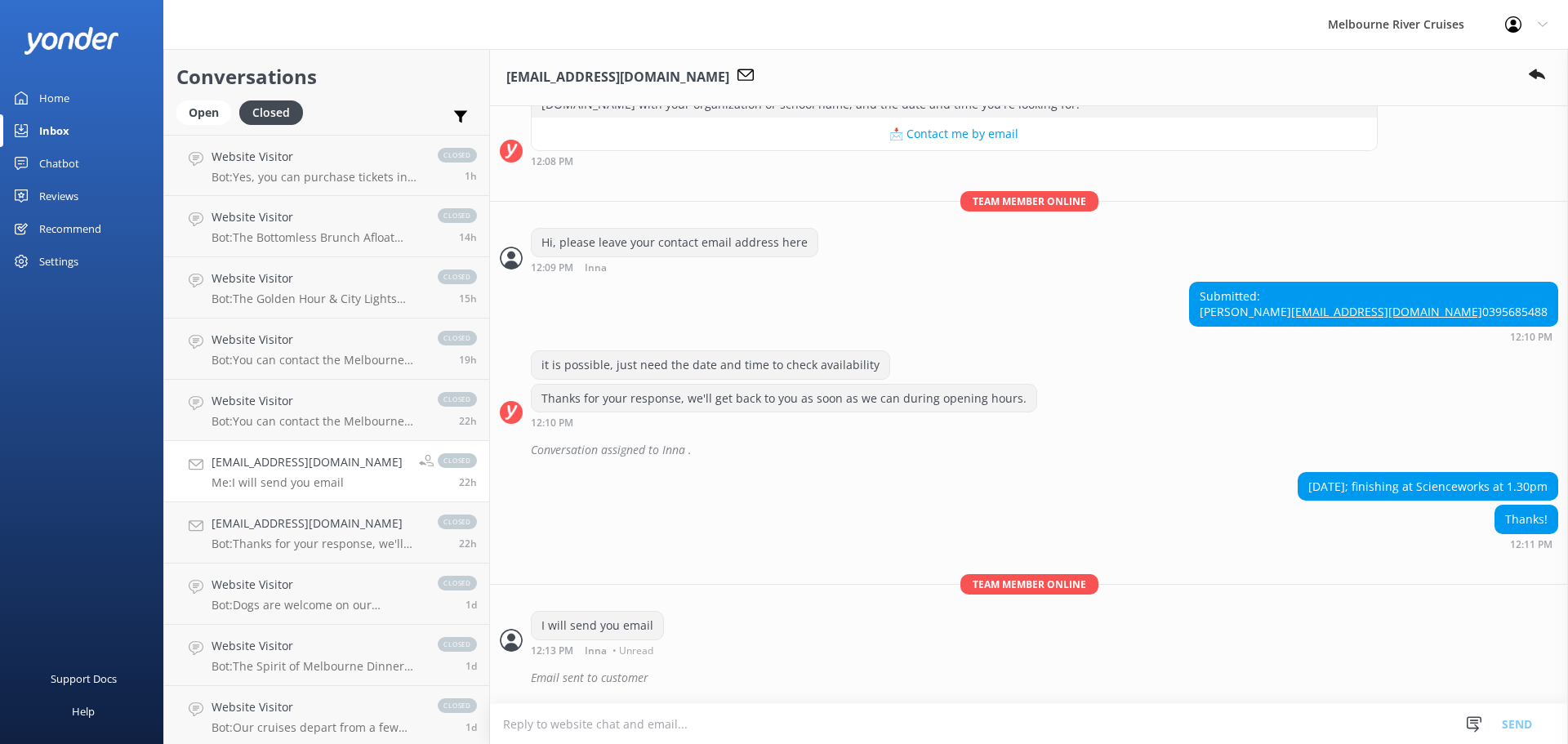
scroll to position [345, 0]
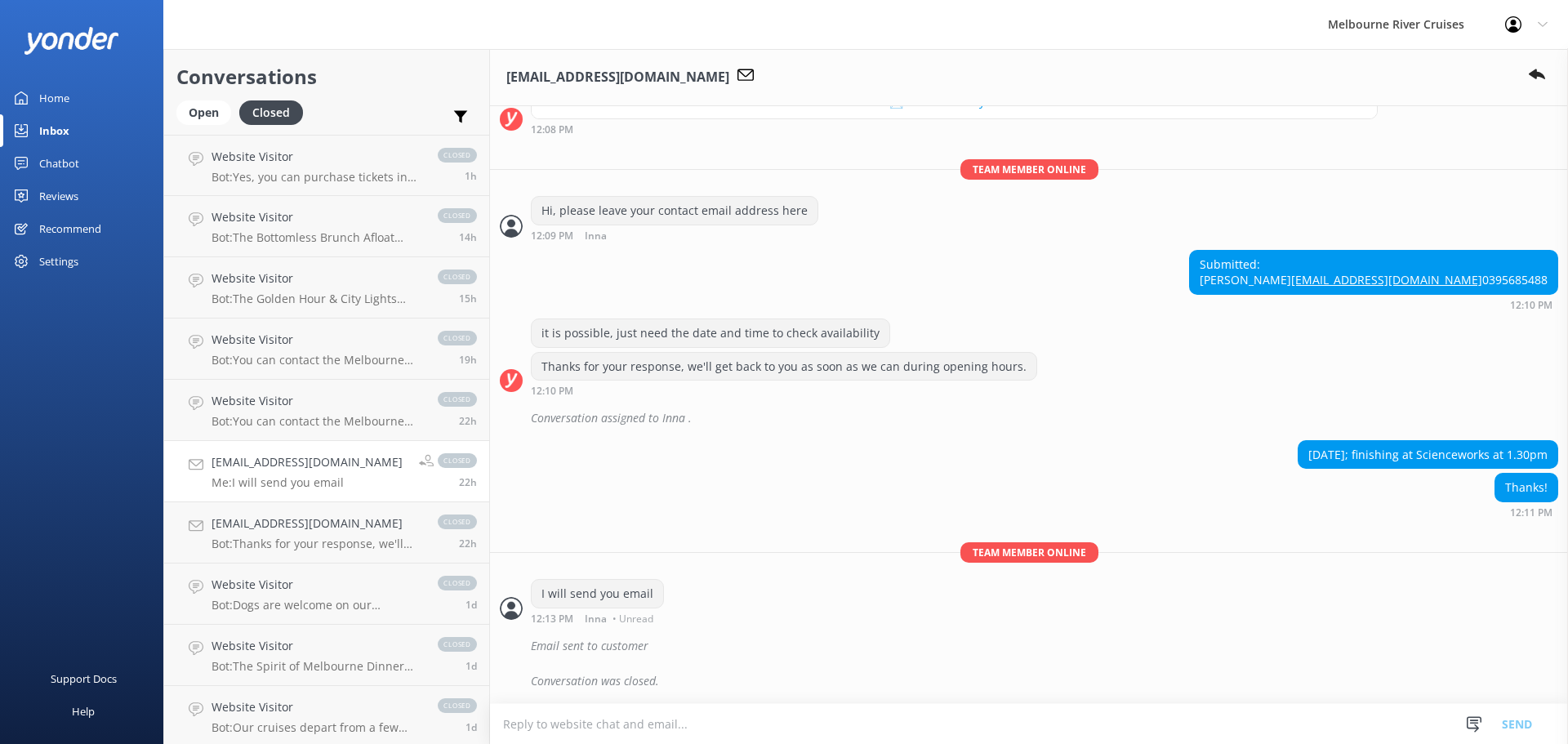
click at [58, 102] on div "Home" at bounding box center [54, 98] width 30 height 33
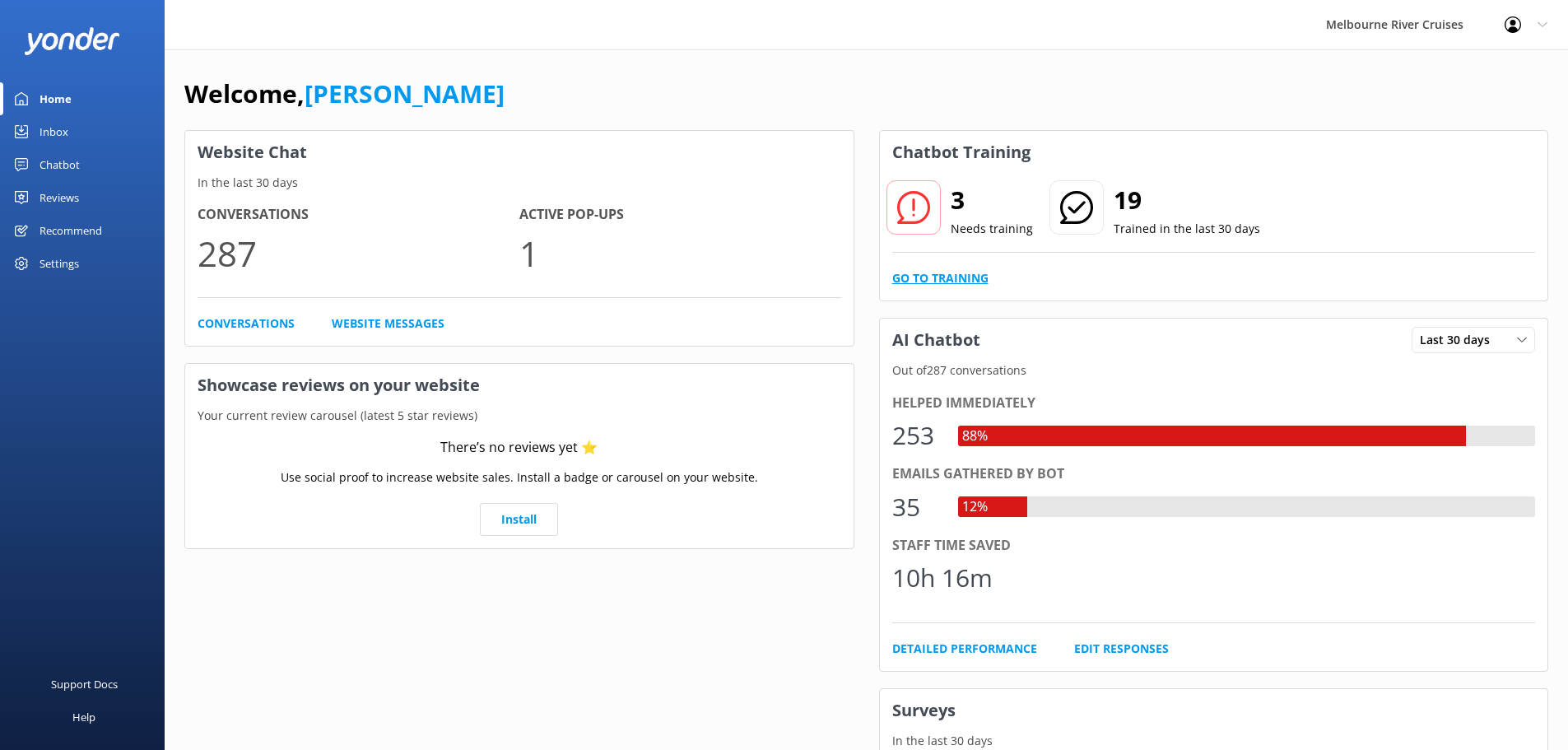
click at [949, 282] on link "Go to Training" at bounding box center [940, 279] width 96 height 19
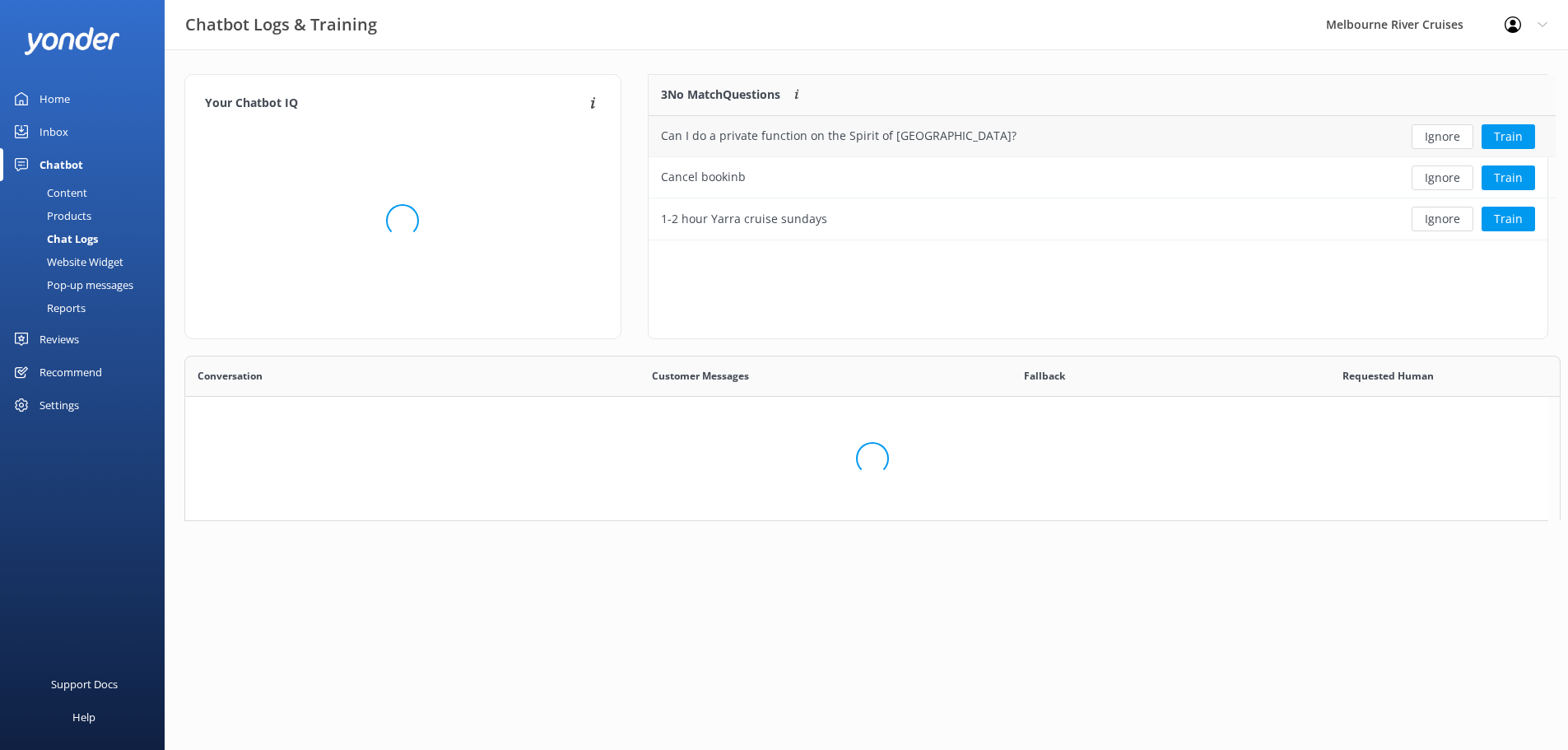
scroll to position [153, 886]
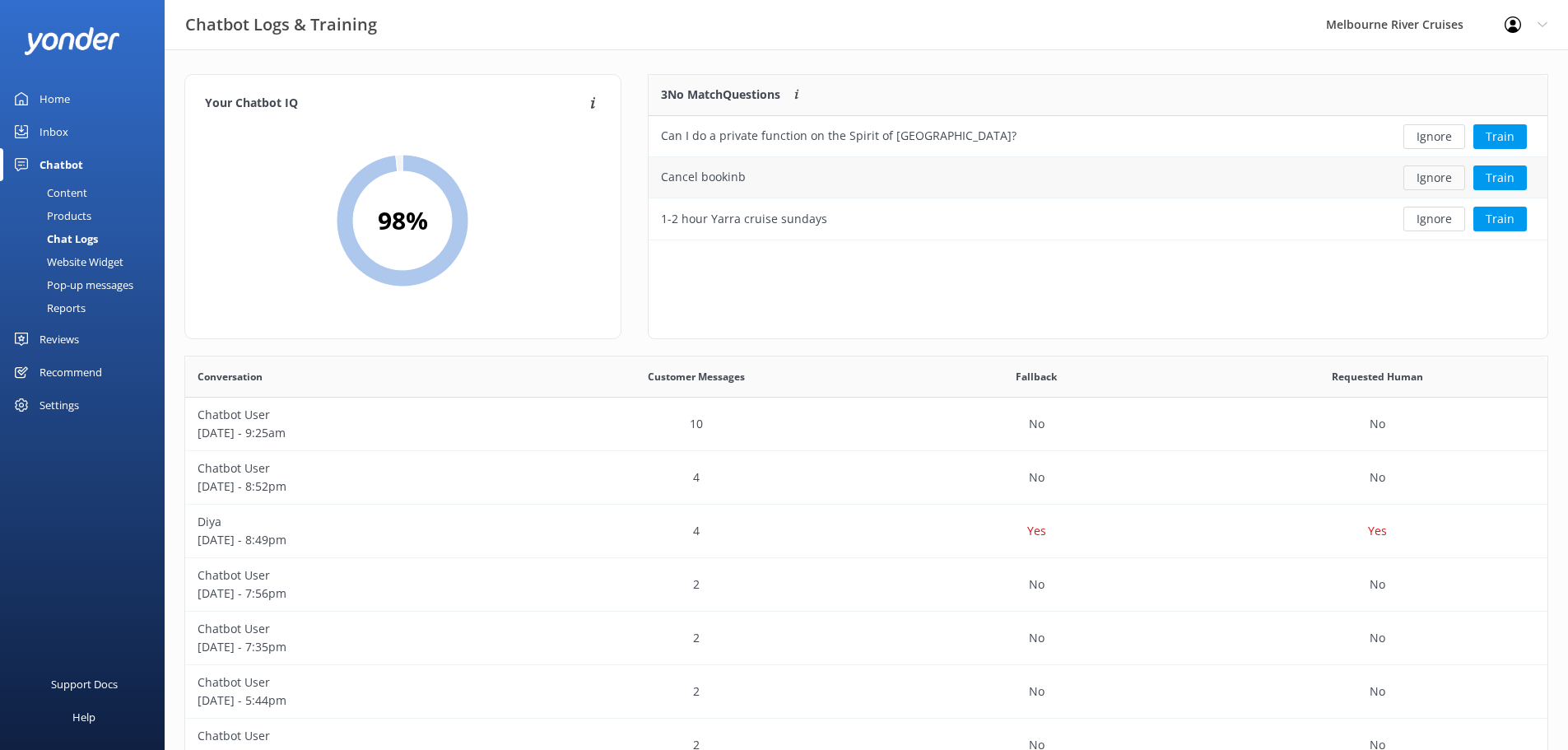
click at [1445, 175] on button "Ignore" at bounding box center [1434, 178] width 61 height 24
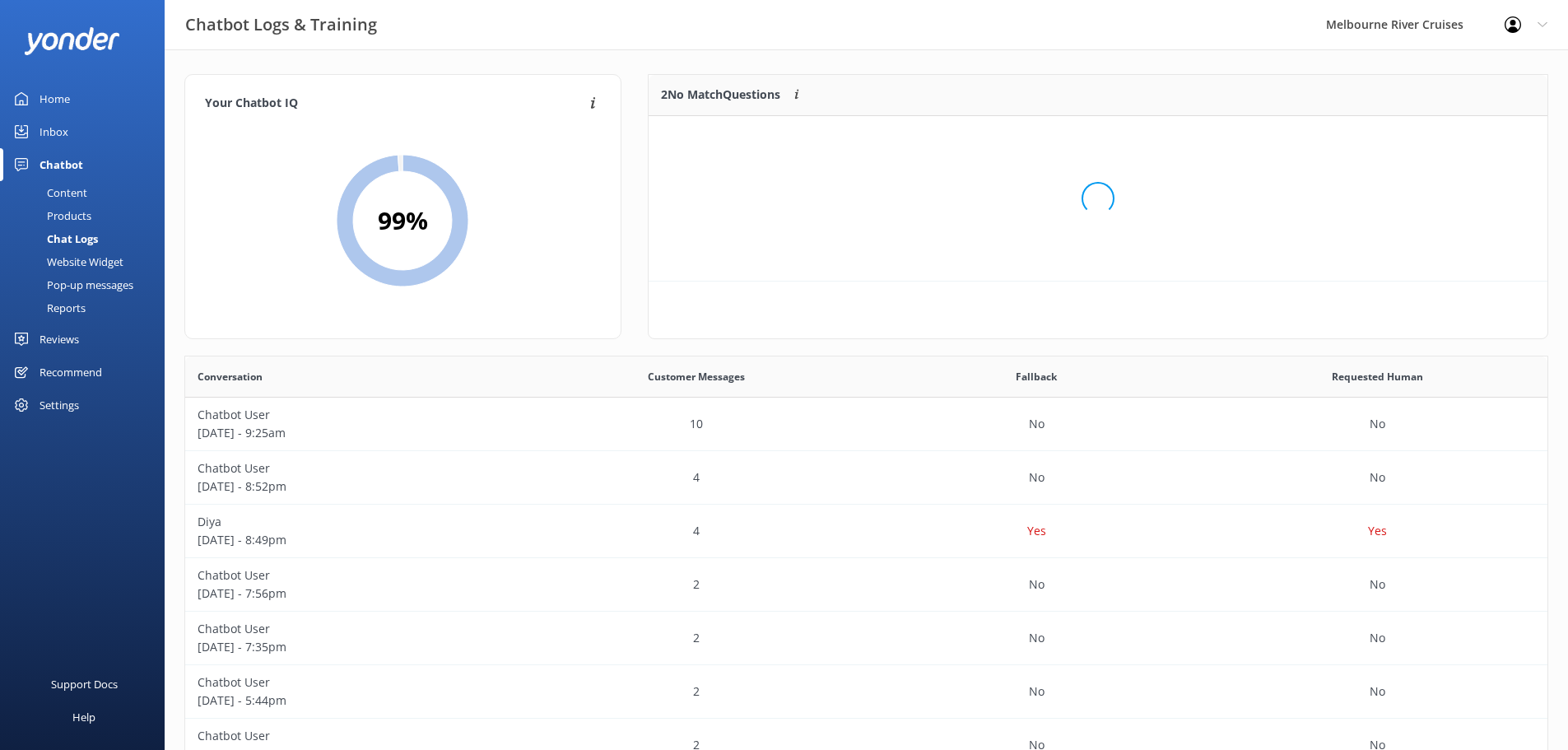
scroll to position [112, 886]
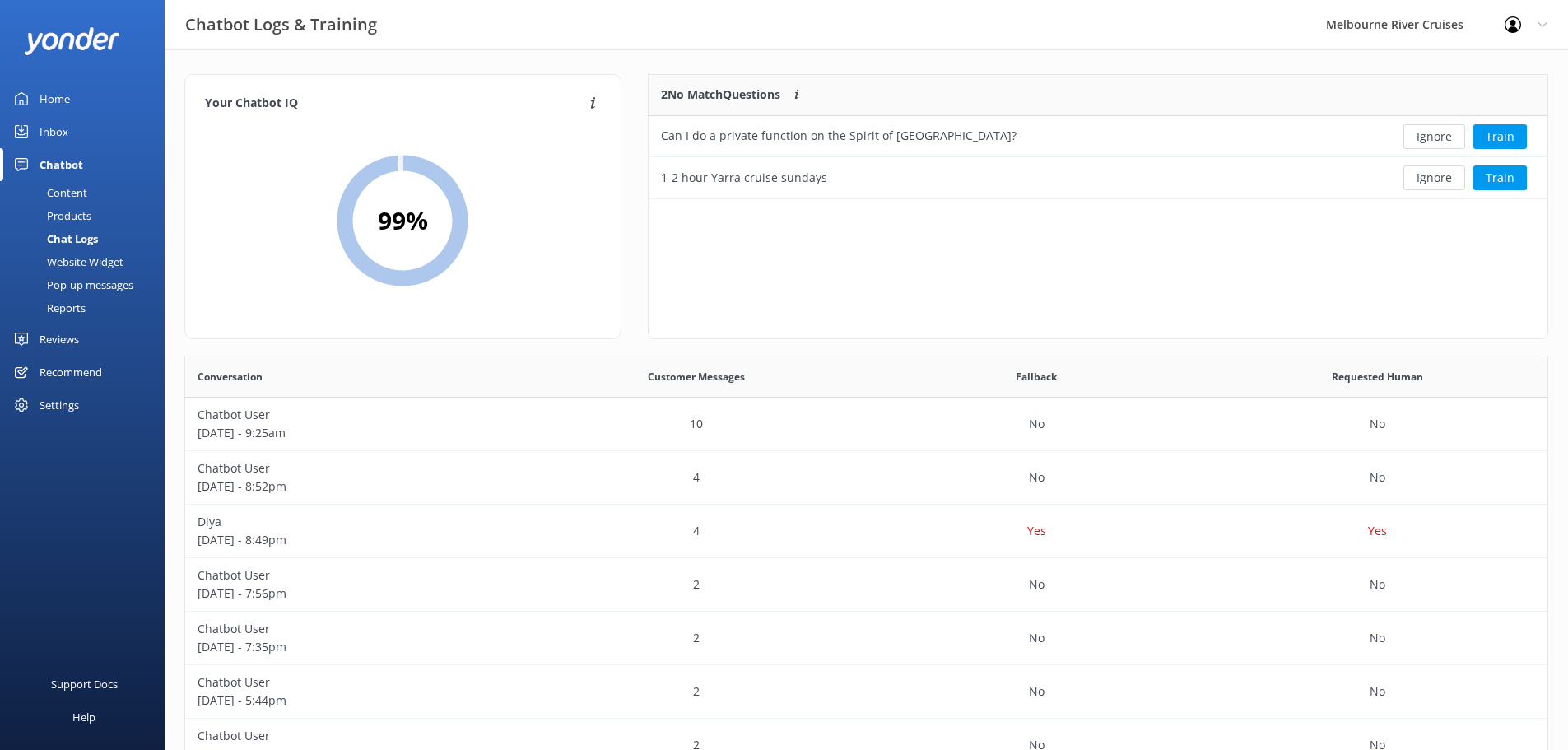
click at [41, 101] on div "Home" at bounding box center [55, 98] width 30 height 33
